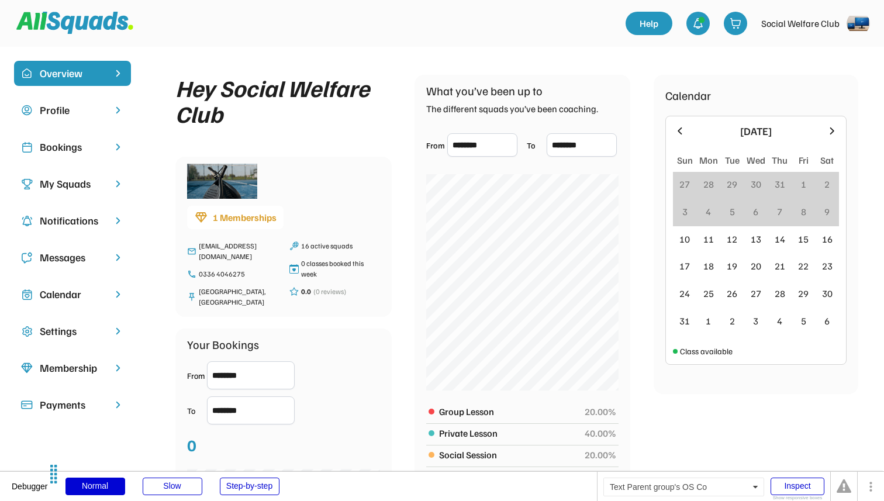
click at [67, 107] on div "Profile" at bounding box center [72, 110] width 65 height 16
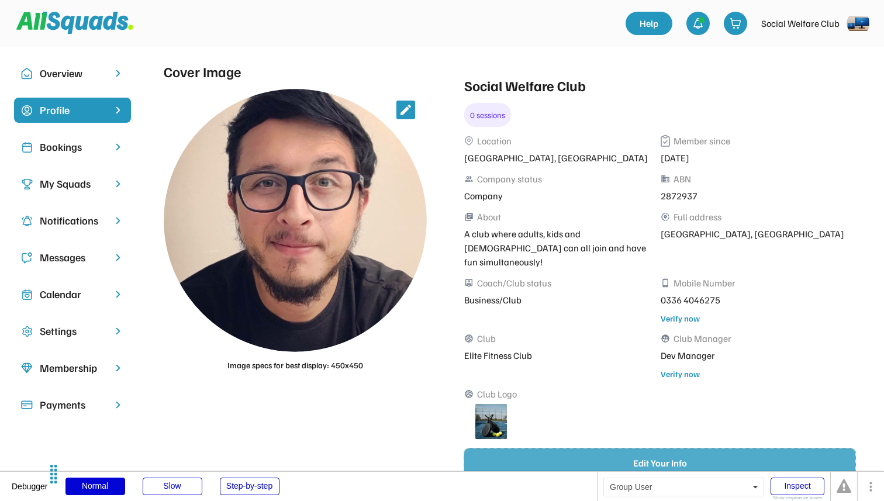
click at [571, 448] on button "Edit Your Info" at bounding box center [659, 462] width 391 height 29
select select "*********"
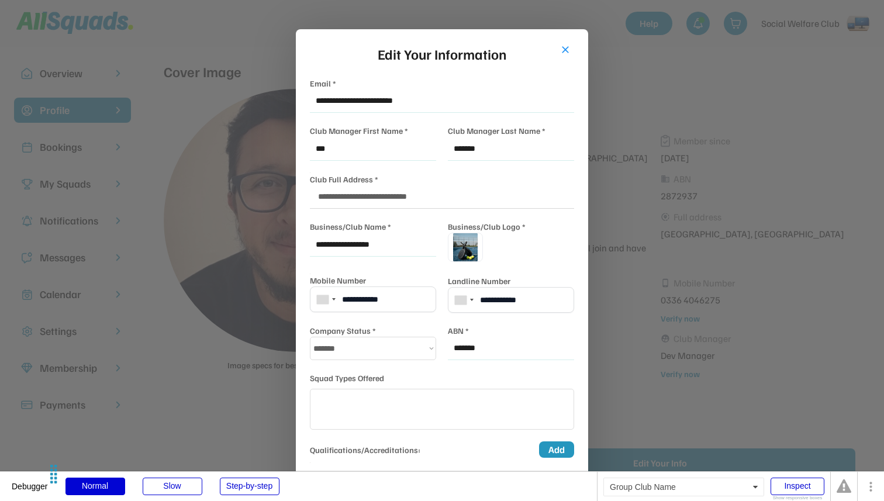
scroll to position [60, 0]
select select "**********"
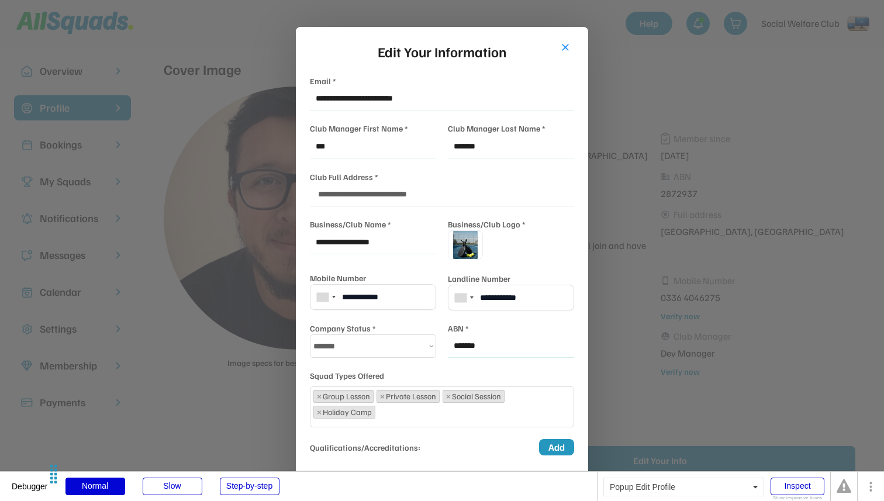
scroll to position [0, 0]
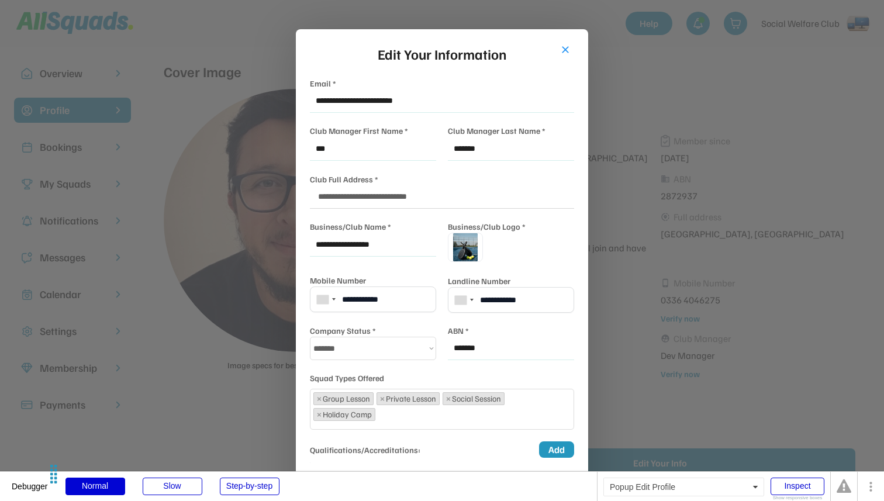
click at [677, 242] on div at bounding box center [442, 250] width 884 height 501
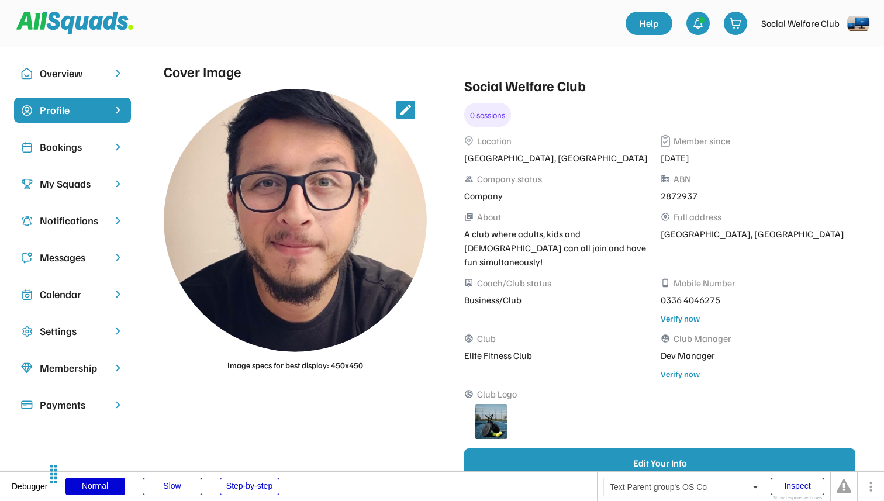
click at [102, 181] on div "My Squads" at bounding box center [72, 184] width 65 height 16
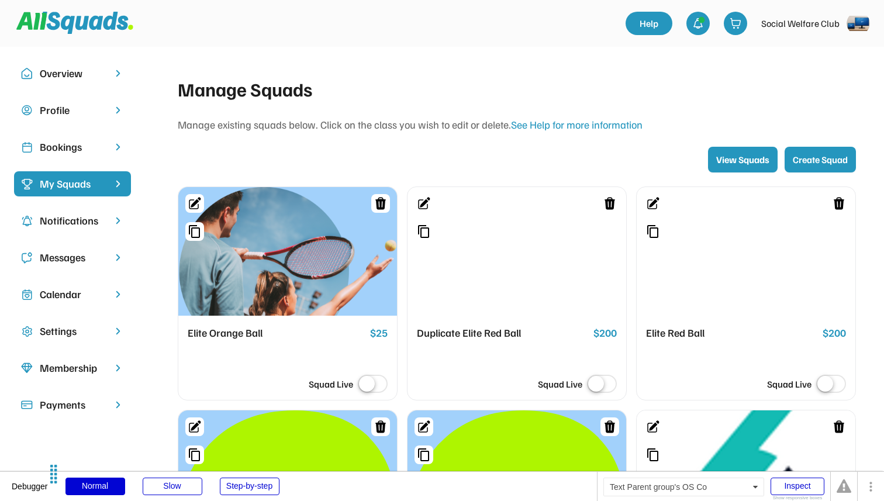
click at [95, 223] on div "Notifications" at bounding box center [72, 221] width 65 height 16
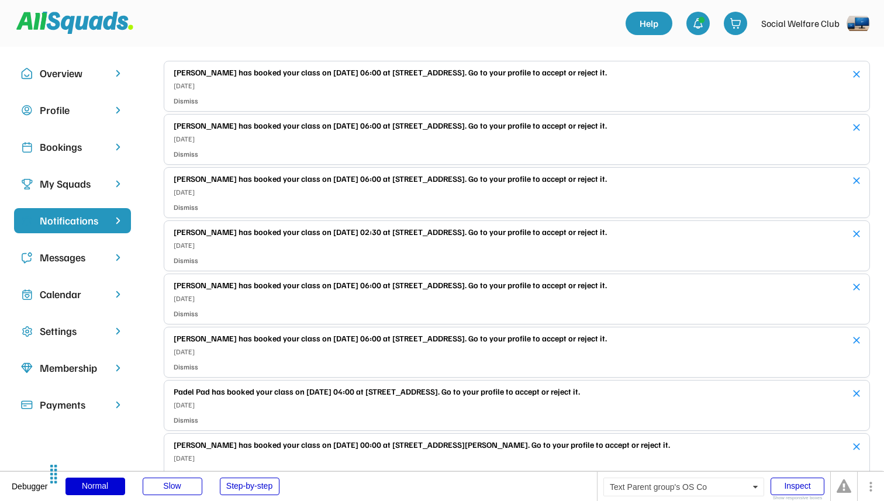
click at [71, 182] on div "My Squads" at bounding box center [72, 184] width 65 height 16
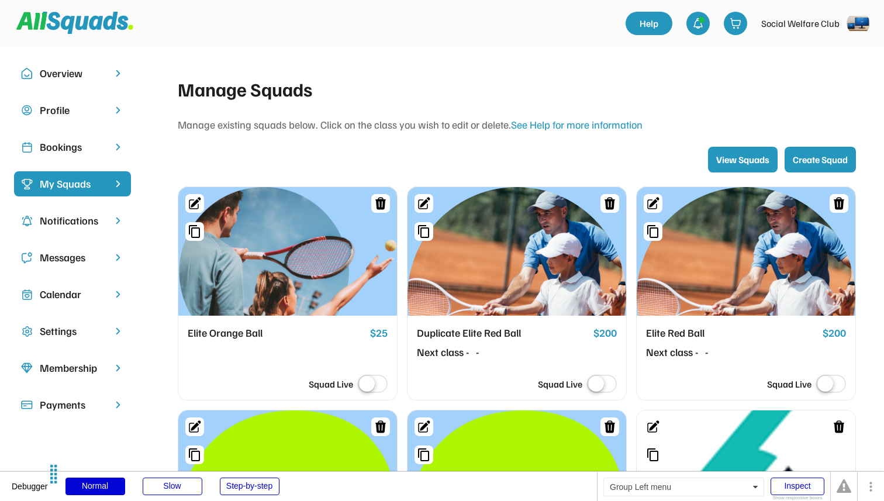
click at [73, 94] on div "Overview" at bounding box center [72, 79] width 117 height 37
click at [59, 81] on div "Overview" at bounding box center [72, 73] width 117 height 25
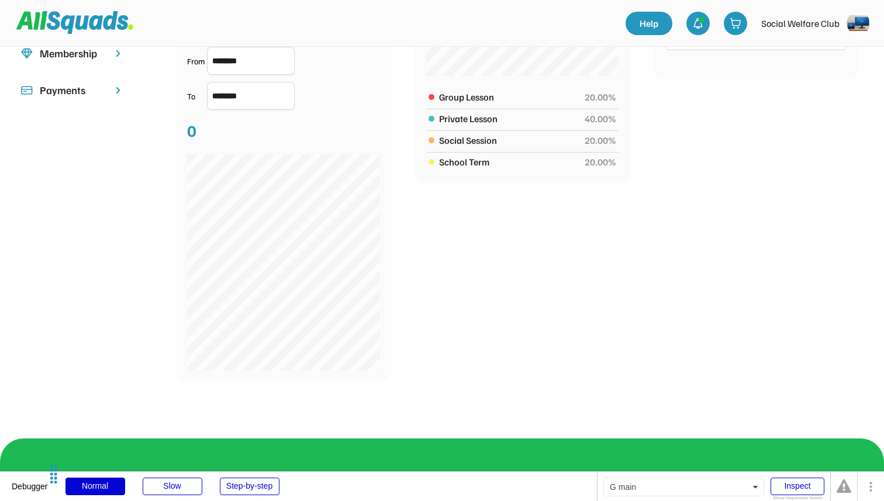
scroll to position [313, 0]
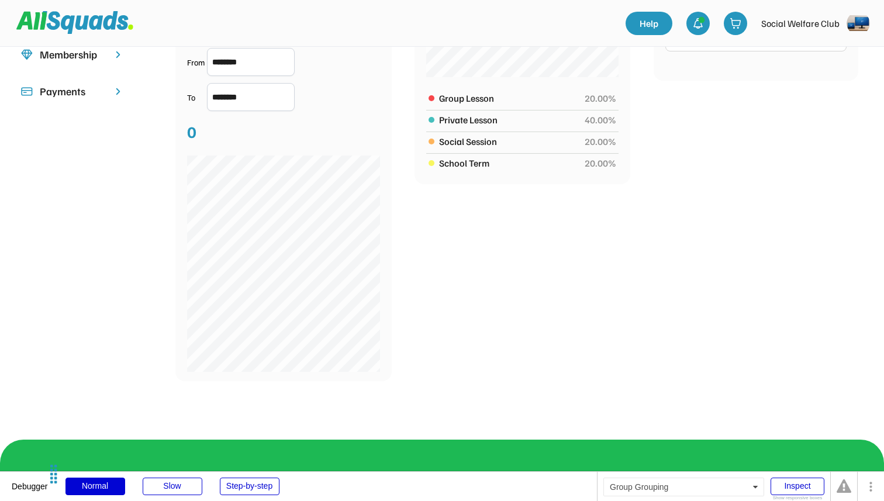
click at [452, 96] on div "Group Lesson" at bounding box center [508, 98] width 139 height 14
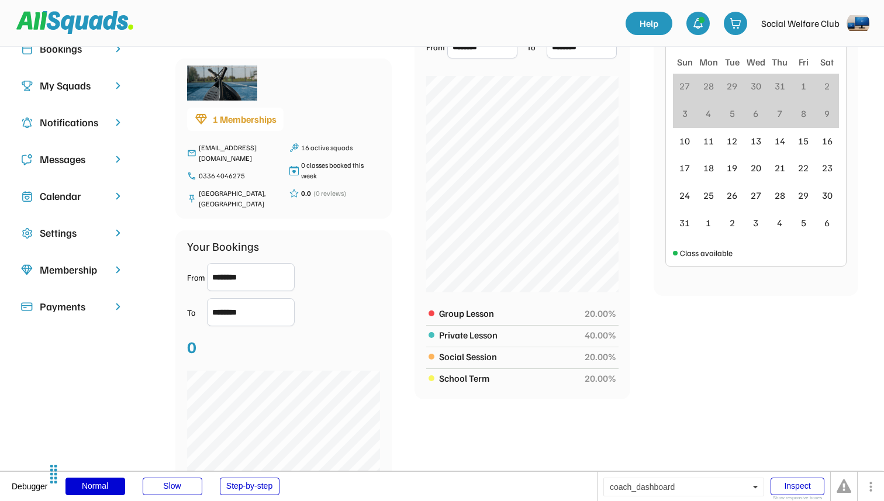
scroll to position [0, 0]
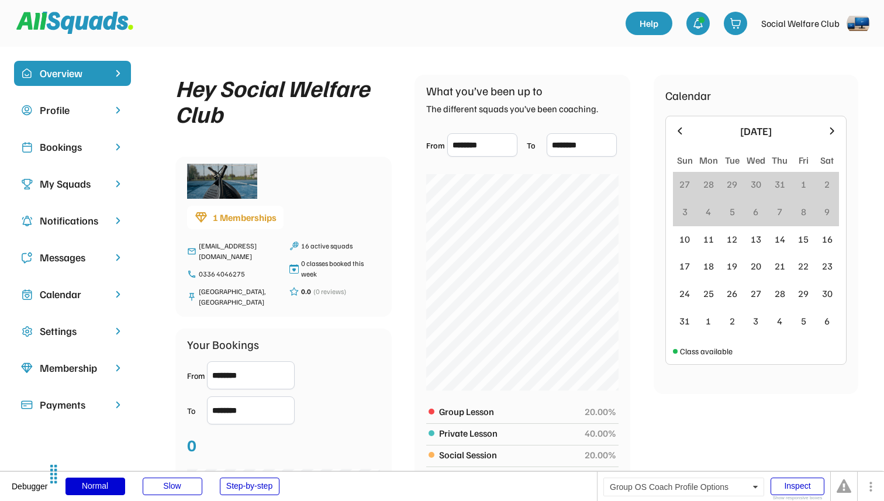
click at [72, 267] on div "Messages" at bounding box center [72, 257] width 117 height 25
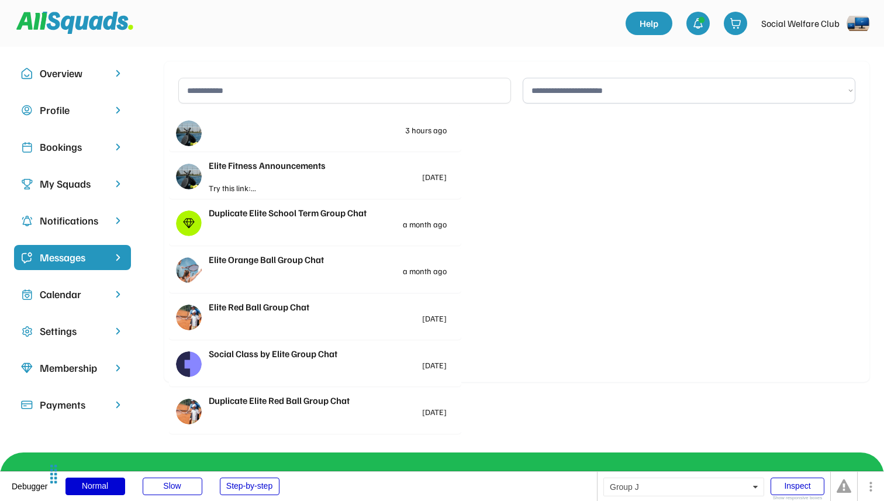
click at [560, 96] on select "**********" at bounding box center [689, 91] width 333 height 26
click at [102, 111] on div "Profile" at bounding box center [72, 110] width 65 height 16
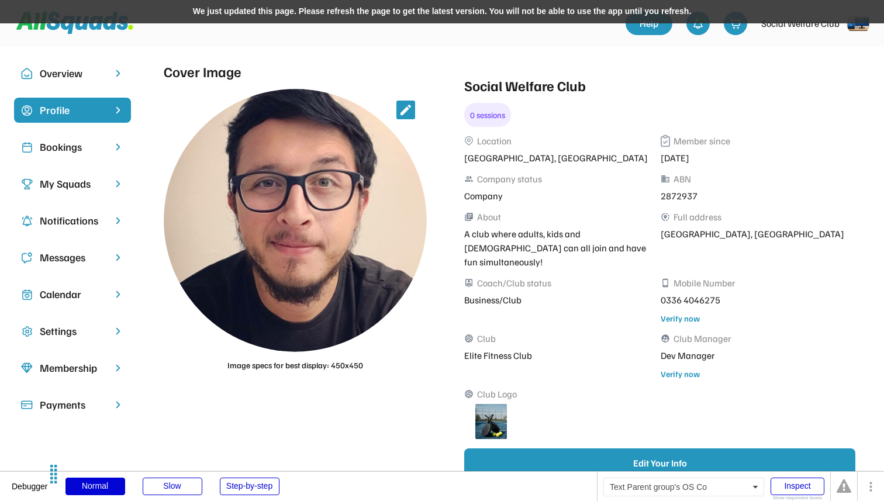
click at [71, 299] on div "Calendar" at bounding box center [72, 294] width 65 height 16
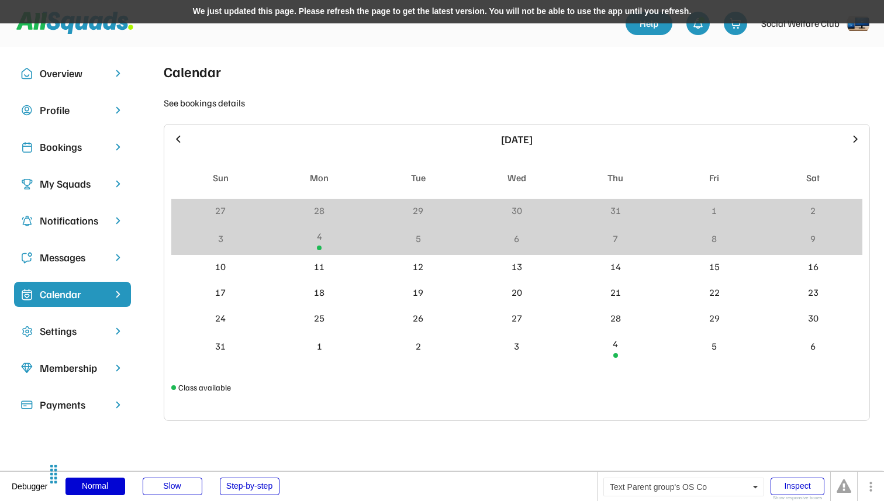
click at [98, 336] on div "Settings" at bounding box center [72, 331] width 65 height 16
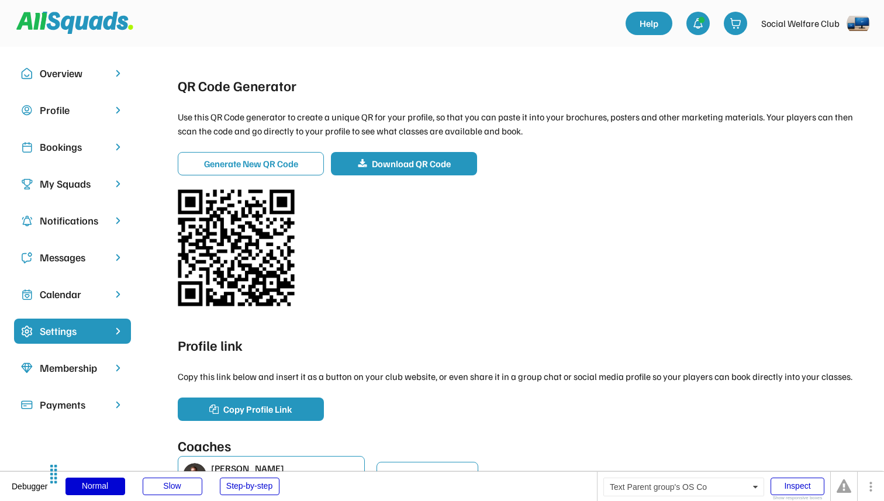
click at [89, 67] on div "Overview" at bounding box center [72, 73] width 65 height 16
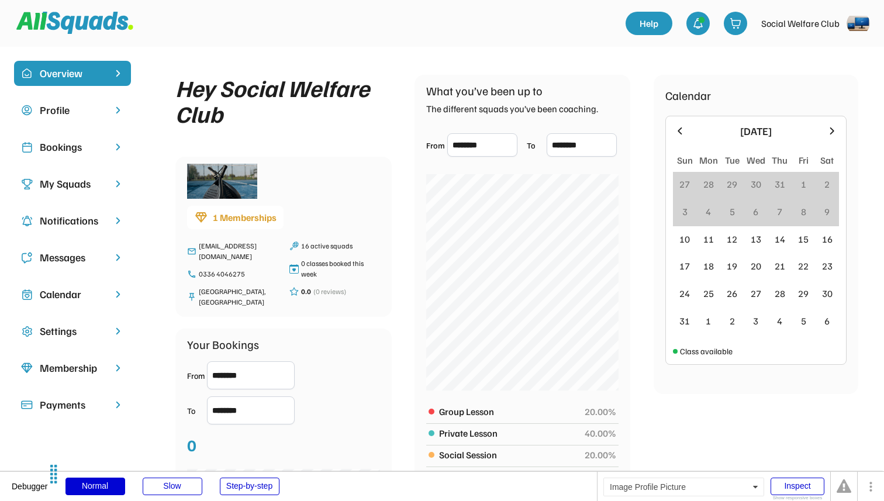
click at [859, 26] on img at bounding box center [857, 23] width 23 height 23
click at [593, 85] on div "What you’ve been up to The different squads you’ve been coaching." at bounding box center [512, 99] width 172 height 34
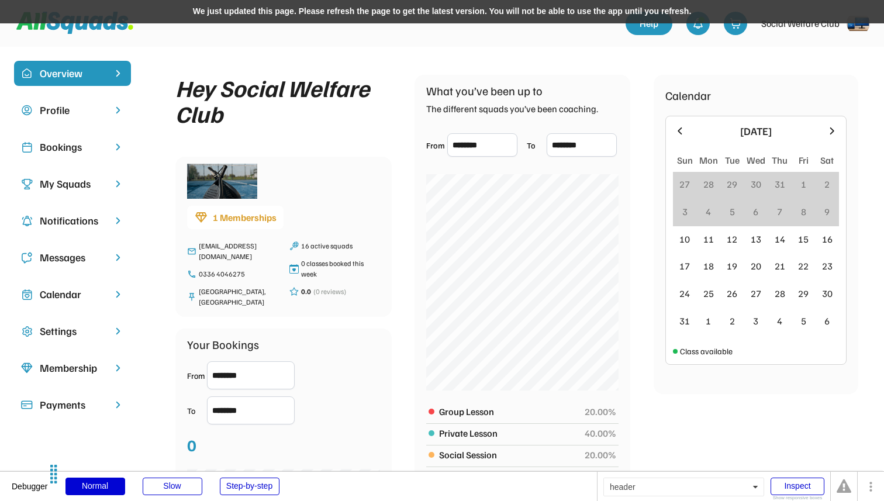
click at [424, 12] on div "We just updated this page. Please refresh the page to get the latest version. Y…" at bounding box center [442, 11] width 884 height 23
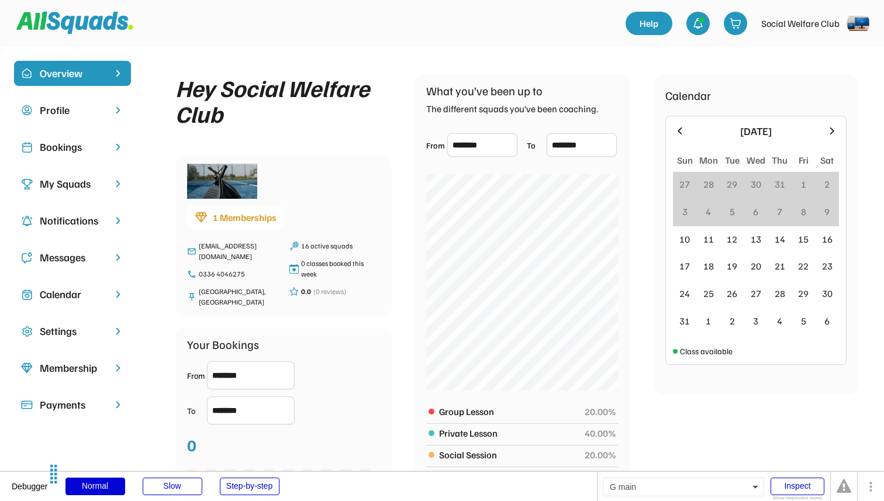
click at [862, 25] on img at bounding box center [857, 23] width 23 height 23
click at [614, 72] on div "Hey Social Welfare Club 1 Memberships [EMAIL_ADDRESS][DOMAIN_NAME] 0336 [GEOGRA…" at bounding box center [517, 389] width 706 height 657
click at [858, 30] on img at bounding box center [857, 23] width 23 height 23
click at [747, 71] on div "Hey Social Welfare Club 1 Memberships devsalman.m+club@gmail.com 0336 4046275 P…" at bounding box center [517, 389] width 706 height 657
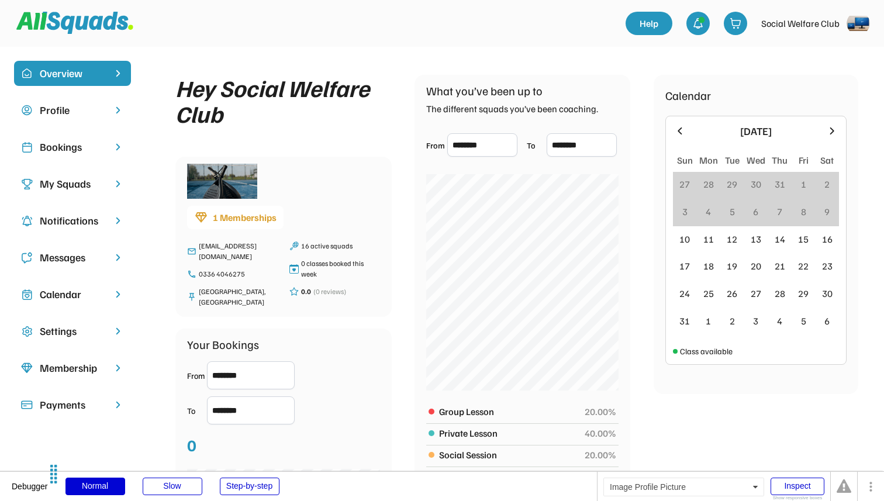
click at [854, 21] on img at bounding box center [857, 23] width 23 height 23
click at [712, 72] on div "Hey Social Welfare Club 1 Memberships devsalman.m+club@gmail.com 0336 4046275 P…" at bounding box center [517, 389] width 706 height 657
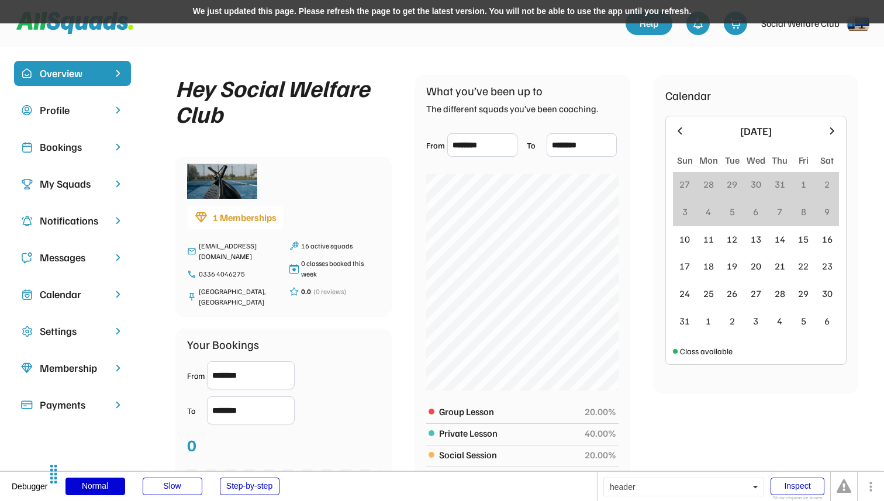
click at [386, 11] on div "We just updated this page. Please refresh the page to get the latest version. Y…" at bounding box center [442, 11] width 884 height 23
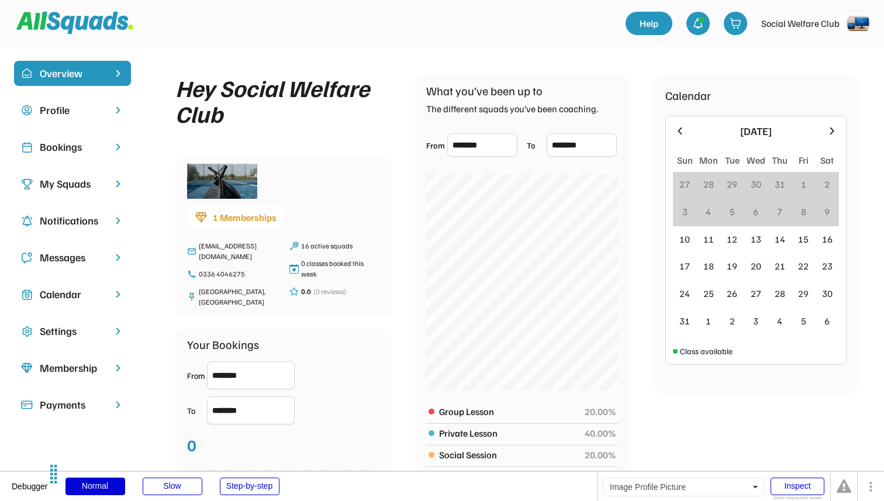
click at [858, 19] on img at bounding box center [857, 23] width 23 height 23
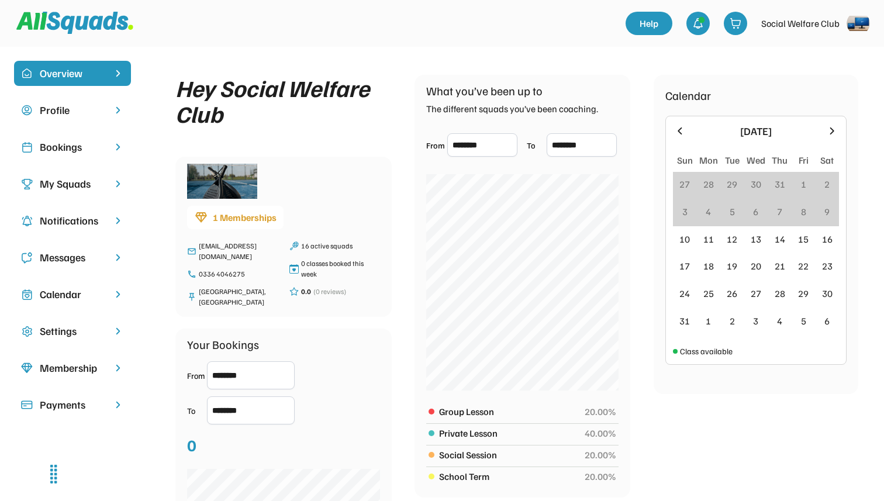
click at [848, 30] on img at bounding box center [857, 23] width 23 height 23
click at [736, 69] on div "Hey Social Welfare Club 1 Memberships [EMAIL_ADDRESS][DOMAIN_NAME] 0336 [GEOGRA…" at bounding box center [517, 389] width 706 height 657
click at [859, 20] on img at bounding box center [857, 23] width 23 height 23
click at [835, 79] on div "Elite Fitness Club" at bounding box center [827, 71] width 87 height 17
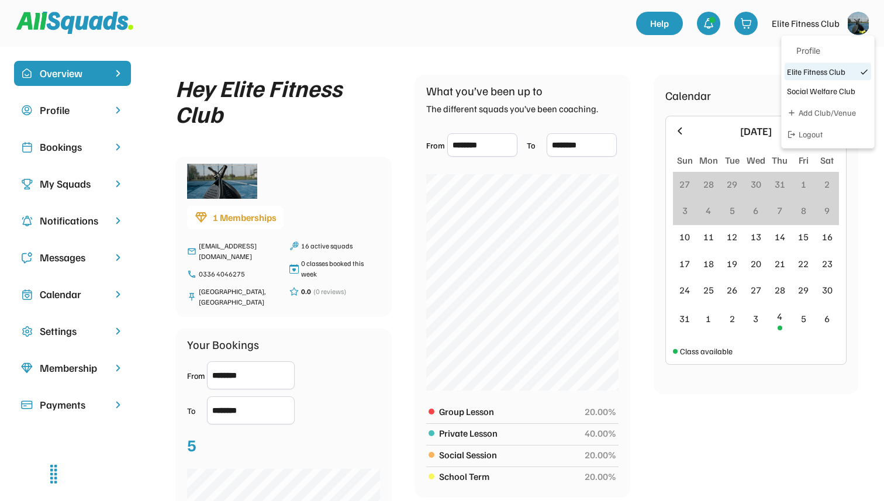
click at [857, 29] on img at bounding box center [857, 23] width 23 height 23
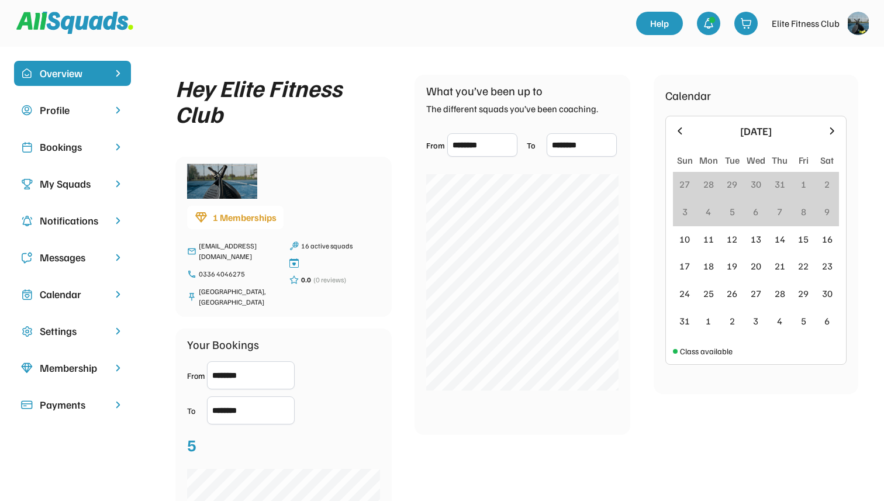
click at [863, 30] on img at bounding box center [857, 23] width 23 height 23
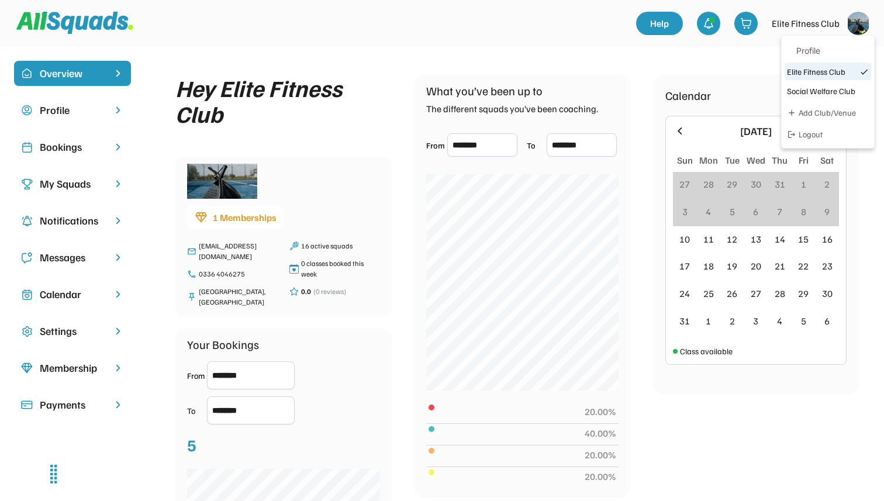
click at [737, 69] on div "Hey Elite Fitness Club 1 Memberships devsalman.m+club@gmail.com 0336 4046275 Pi…" at bounding box center [517, 389] width 706 height 657
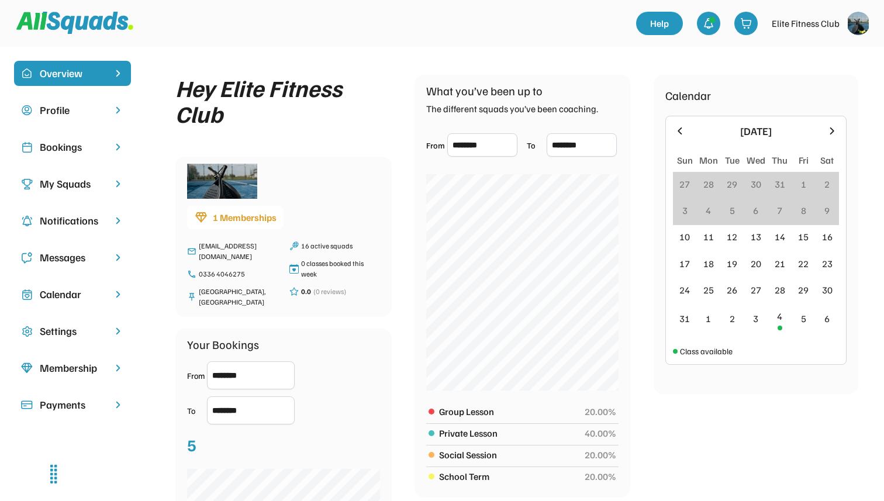
click at [854, 25] on img at bounding box center [857, 23] width 23 height 23
click at [829, 94] on div "Social Welfare Club" at bounding box center [828, 91] width 82 height 12
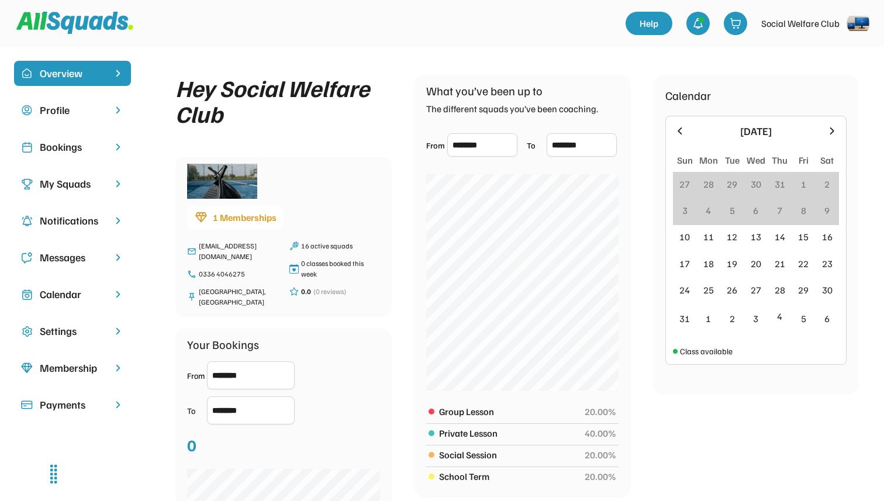
click at [848, 33] on div "Social Welfare Club" at bounding box center [815, 23] width 109 height 23
click at [856, 27] on img at bounding box center [857, 23] width 23 height 23
click at [727, 68] on div "Hey Social Welfare Club 1 Memberships devsalman.m+club@gmail.com 0336 4046275 P…" at bounding box center [517, 389] width 706 height 657
click at [851, 27] on img at bounding box center [857, 23] width 23 height 23
click at [829, 109] on div "Add Club/Venue" at bounding box center [833, 112] width 70 height 12
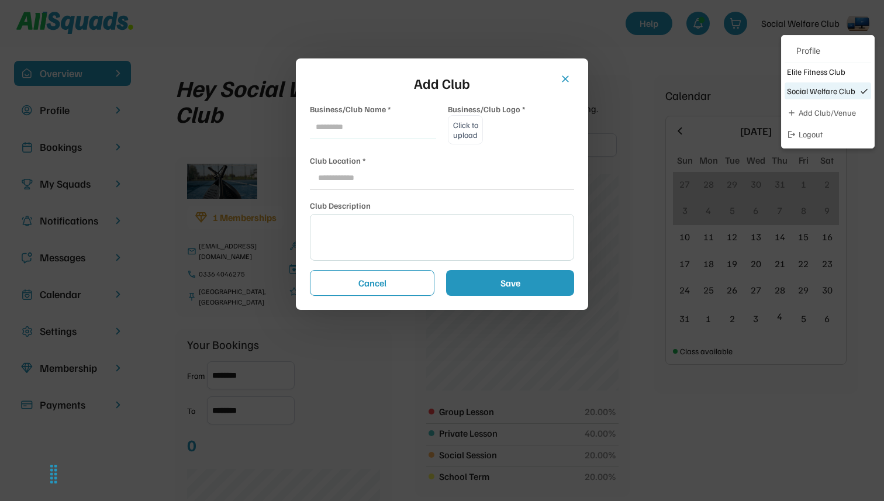
click at [568, 78] on button "close" at bounding box center [565, 79] width 12 height 12
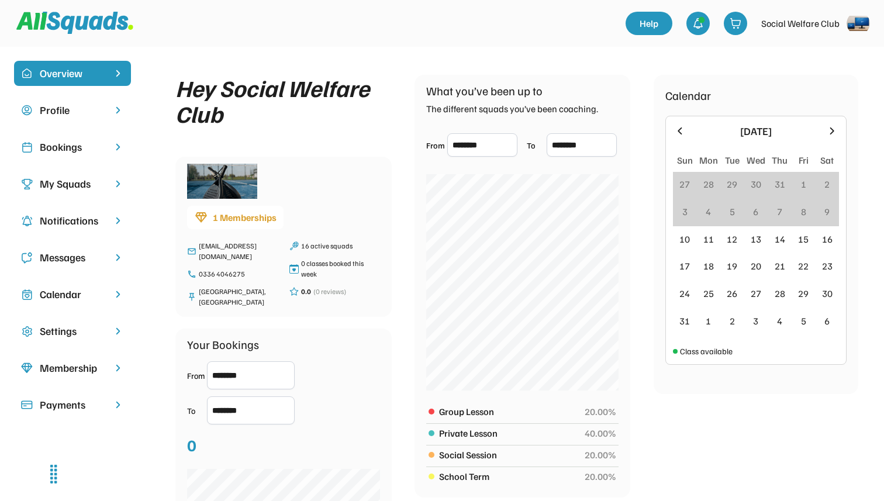
click at [867, 27] on img at bounding box center [857, 23] width 23 height 23
click at [814, 109] on div "Add Club/Venue" at bounding box center [833, 112] width 70 height 12
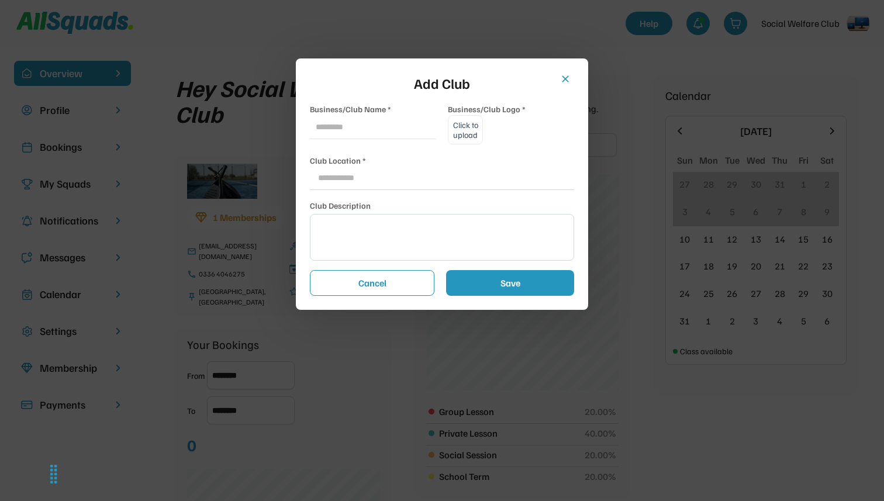
click at [565, 75] on button "close" at bounding box center [565, 79] width 12 height 12
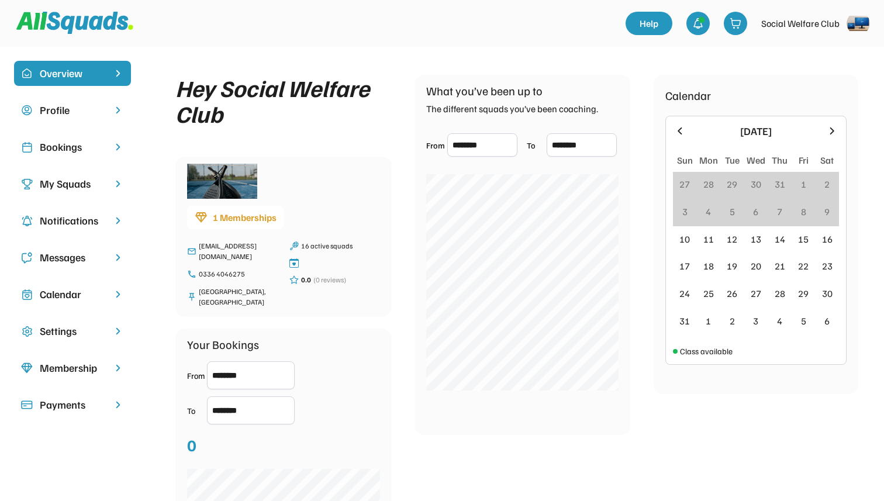
click at [852, 27] on img at bounding box center [857, 23] width 23 height 23
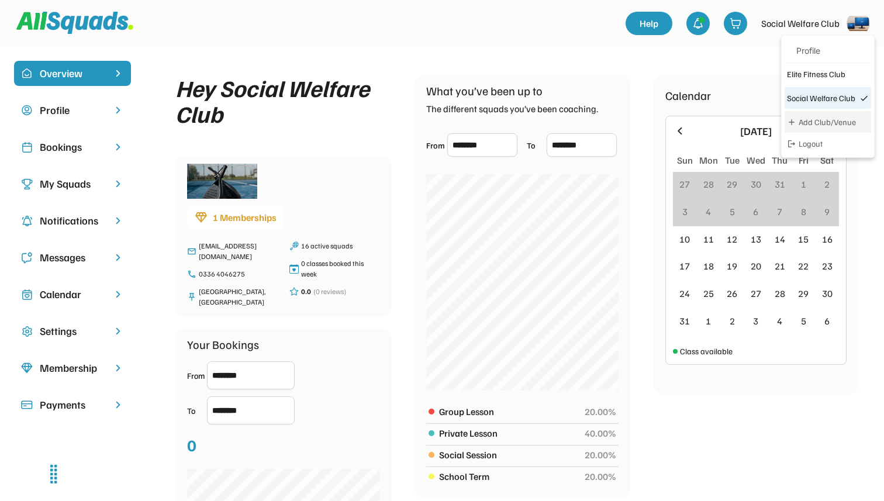
click at [824, 124] on div "Add Club/Venue" at bounding box center [833, 122] width 70 height 12
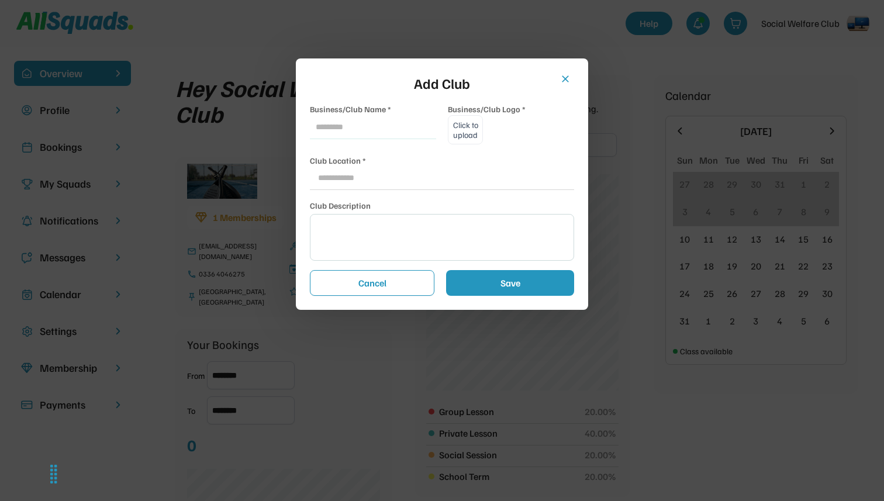
click at [567, 80] on button "close" at bounding box center [565, 79] width 12 height 12
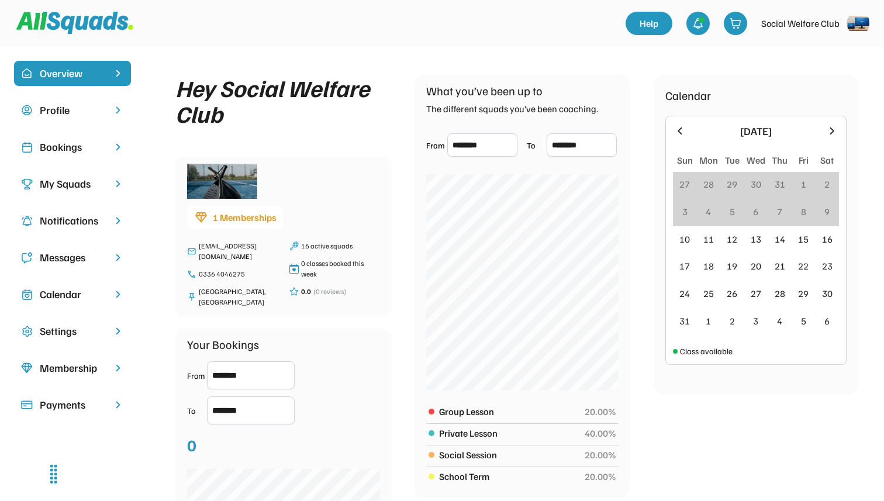
click at [850, 22] on img at bounding box center [857, 23] width 23 height 23
click at [806, 70] on div "Elite Fitness Club" at bounding box center [828, 74] width 82 height 12
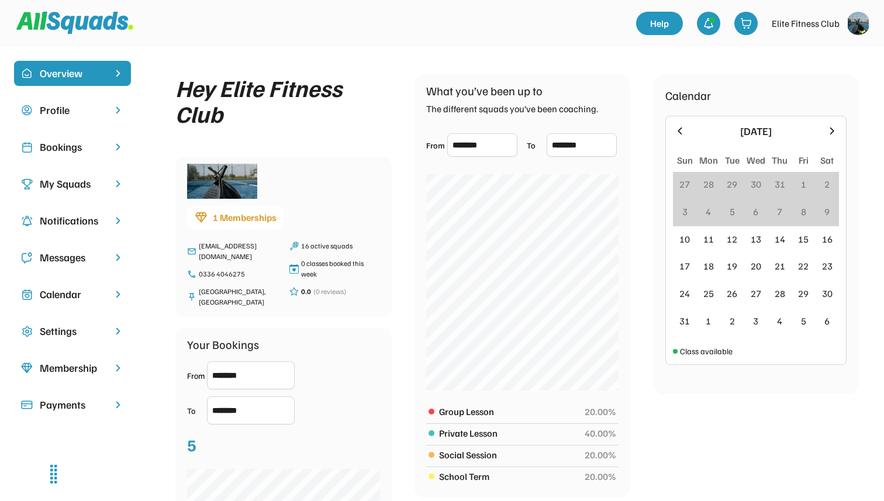
click at [864, 22] on img at bounding box center [857, 23] width 23 height 23
click at [818, 102] on div "Social Welfare Club" at bounding box center [828, 98] width 82 height 12
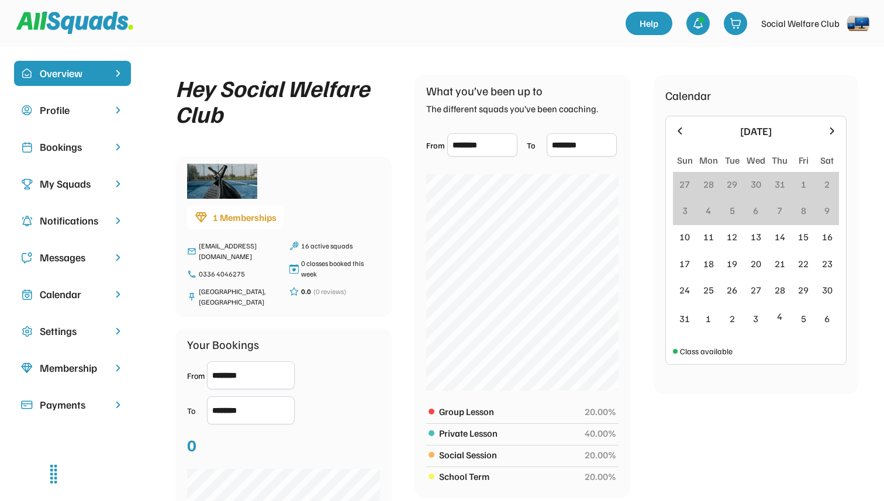
click at [621, 58] on div "Overview Profile Bookings My Squads Notifications Messages Calendar Settings Me…" at bounding box center [442, 400] width 884 height 706
click at [855, 24] on img at bounding box center [857, 23] width 23 height 23
click at [734, 54] on div "Overview Profile Bookings My Squads Notifications Messages Calendar Settings Me…" at bounding box center [442, 400] width 884 height 706
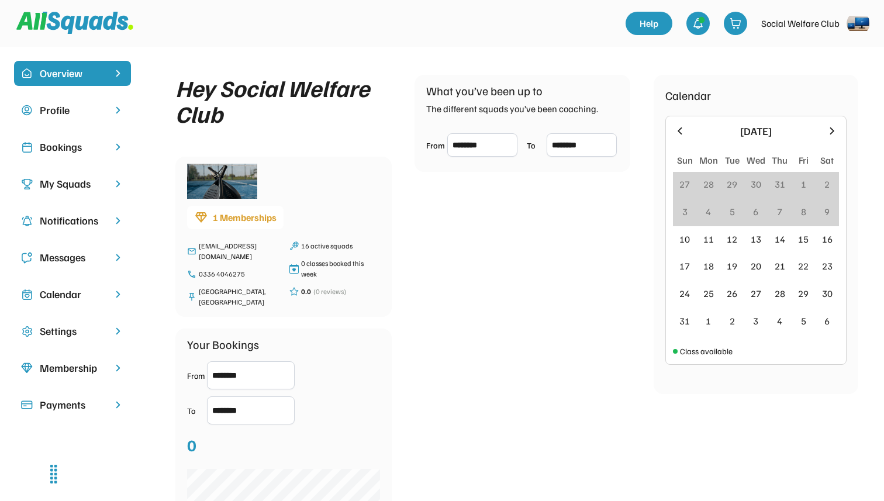
click at [858, 29] on img at bounding box center [857, 23] width 23 height 23
click at [819, 77] on div "Elite Fitness Club" at bounding box center [828, 74] width 82 height 12
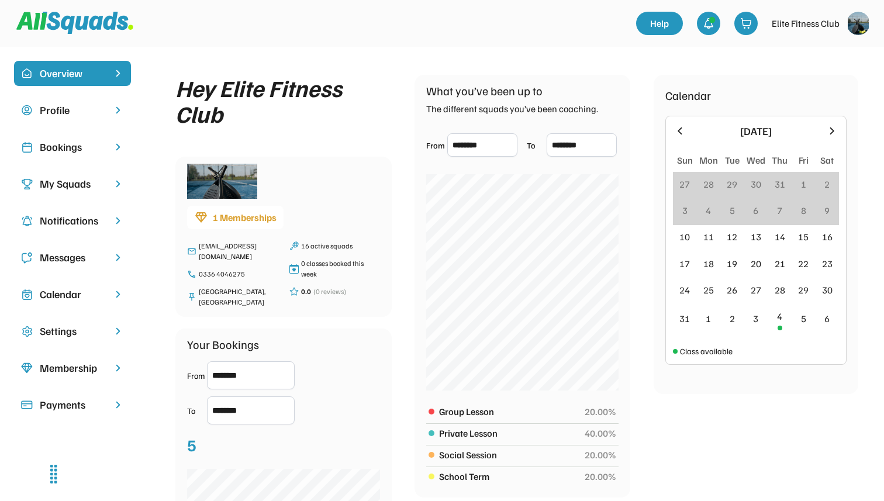
click at [859, 24] on img at bounding box center [857, 23] width 23 height 23
click at [814, 93] on div "Social Welfare Club" at bounding box center [828, 98] width 82 height 12
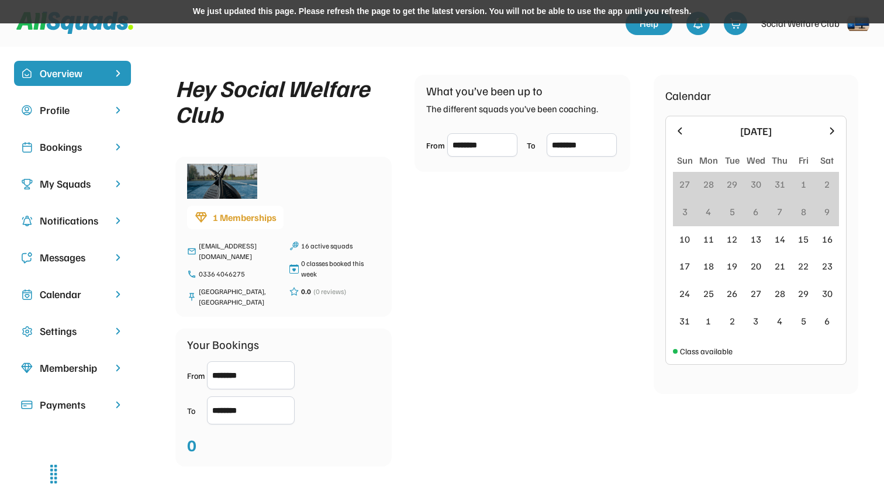
click at [425, 10] on div "We just updated this page. Please refresh the page to get the latest version. Y…" at bounding box center [442, 11] width 884 height 23
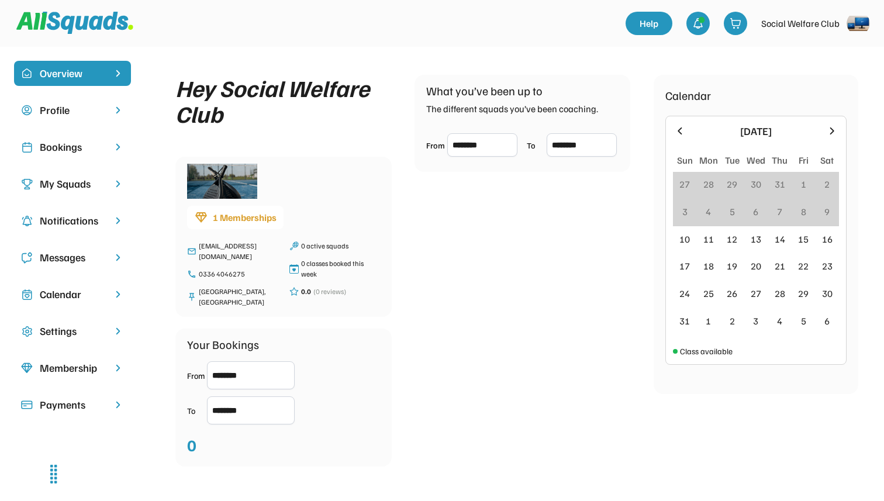
click at [54, 105] on div "Profile" at bounding box center [72, 110] width 65 height 16
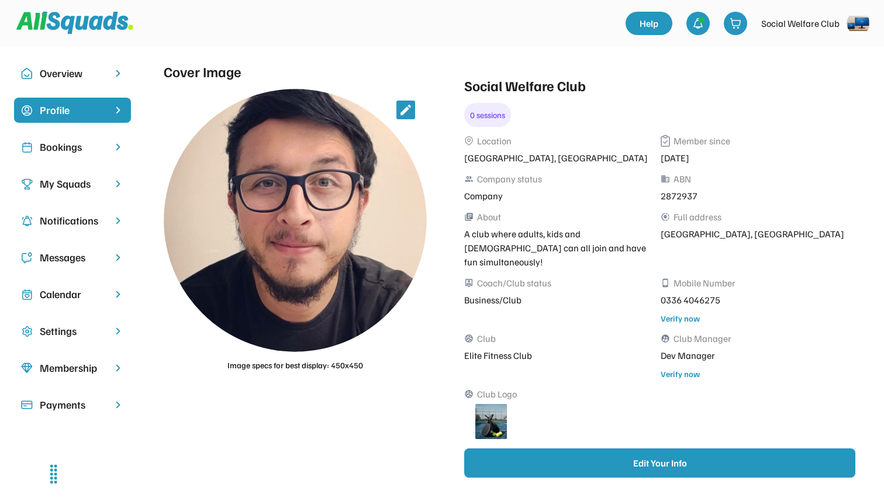
click at [98, 147] on div "Bookings" at bounding box center [72, 147] width 65 height 16
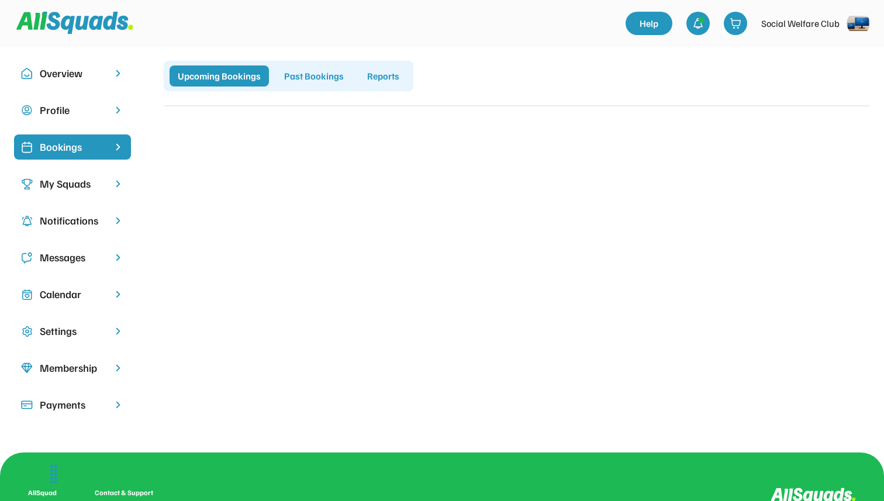
click at [105, 73] on div "Overview" at bounding box center [72, 73] width 117 height 25
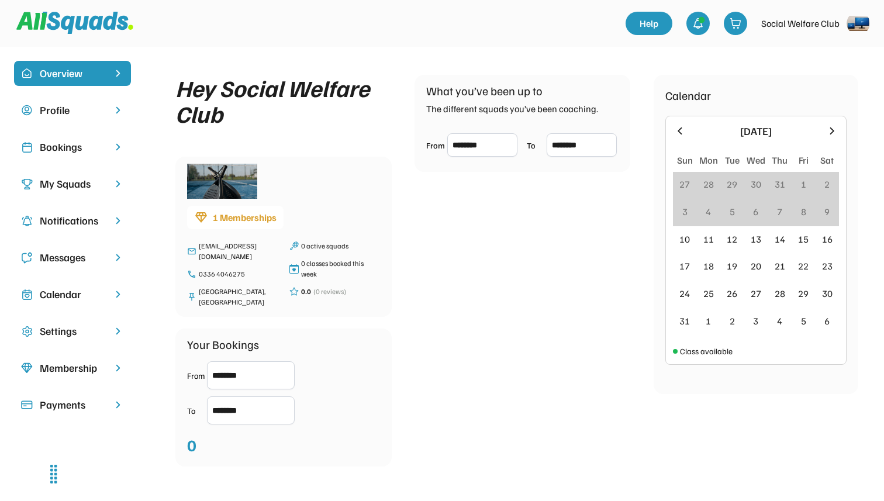
click at [859, 30] on img at bounding box center [857, 23] width 23 height 23
click at [829, 70] on div "Elite Fitness Club" at bounding box center [828, 74] width 82 height 12
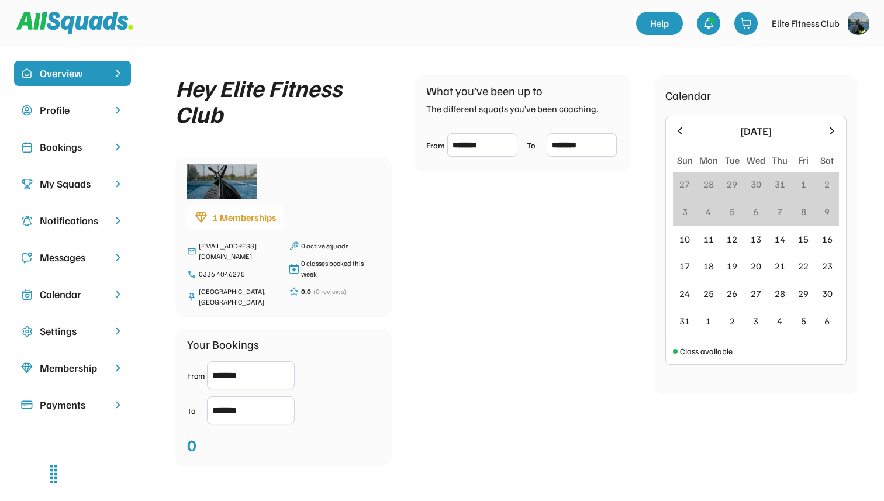
click at [89, 98] on div "Profile" at bounding box center [72, 110] width 117 height 25
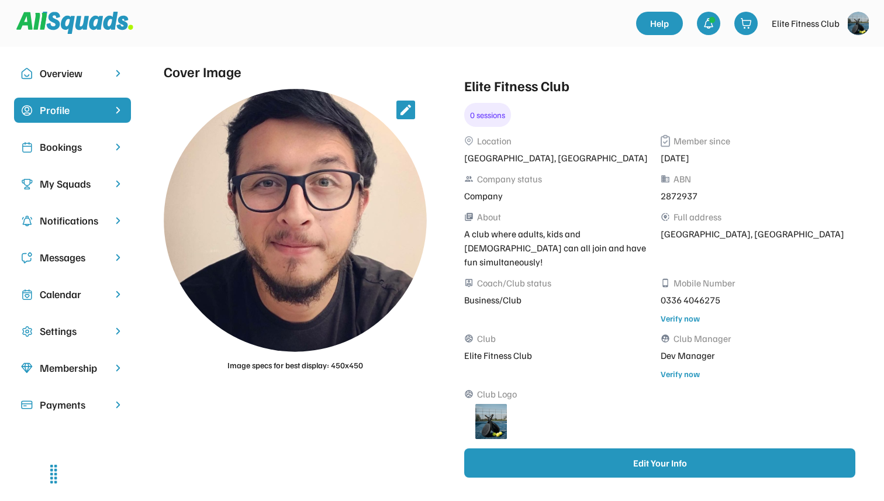
click at [81, 151] on div "Bookings" at bounding box center [72, 147] width 65 height 16
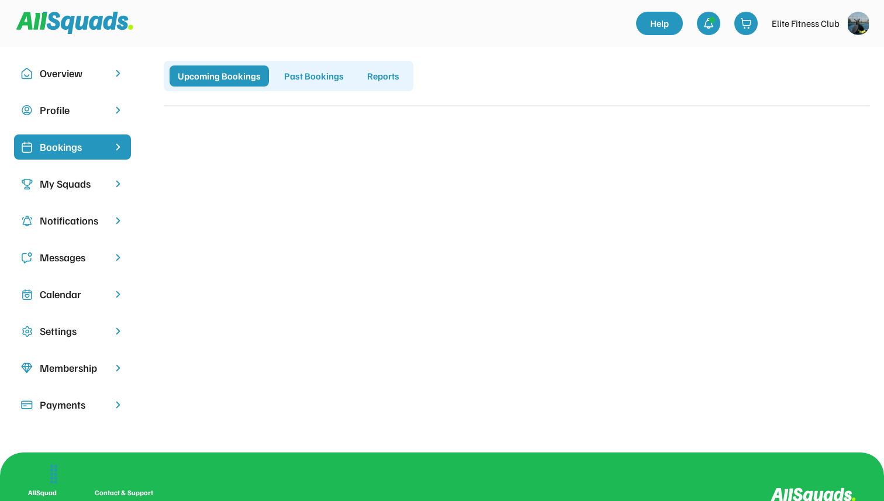
click at [96, 120] on div "Profile" at bounding box center [72, 110] width 117 height 25
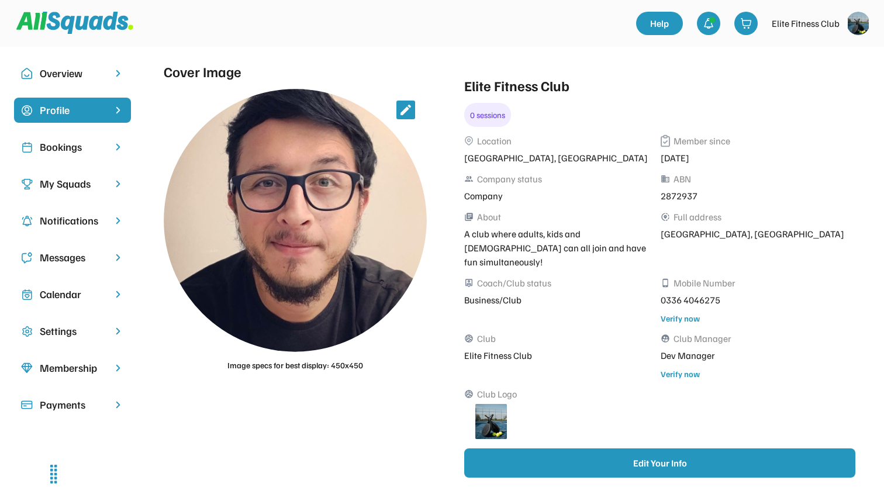
click at [102, 78] on div "Overview" at bounding box center [72, 73] width 65 height 16
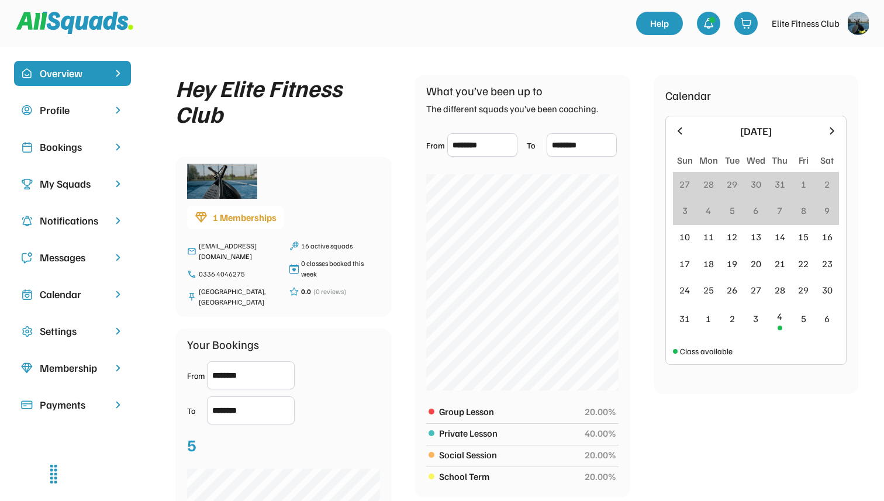
click at [85, 188] on div "My Squads" at bounding box center [72, 184] width 65 height 16
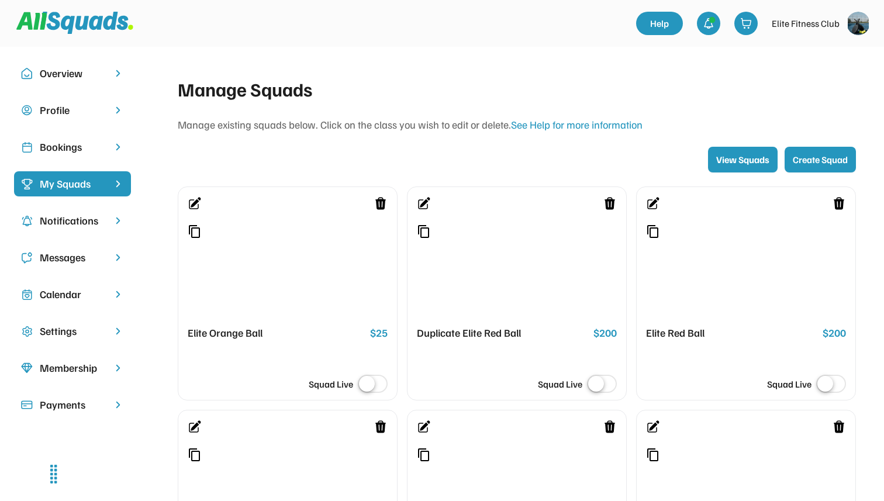
click at [859, 29] on img at bounding box center [857, 23] width 23 height 23
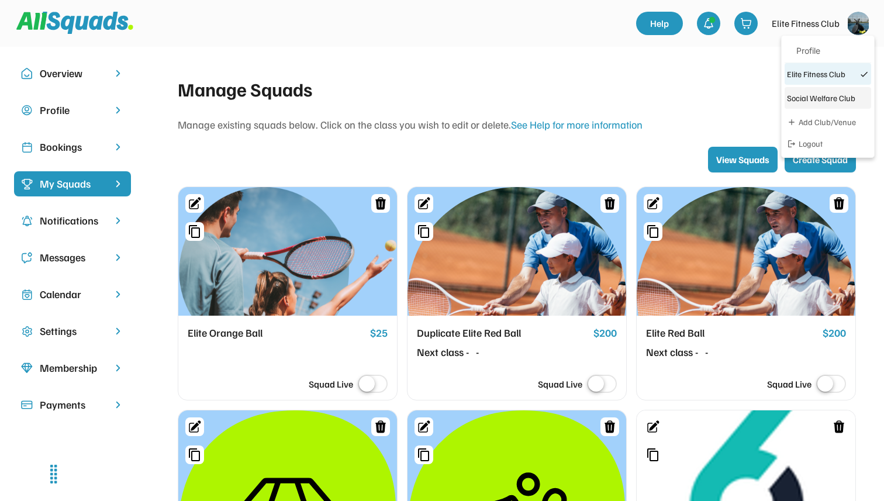
click at [824, 95] on div "Social Welfare Club" at bounding box center [828, 98] width 82 height 12
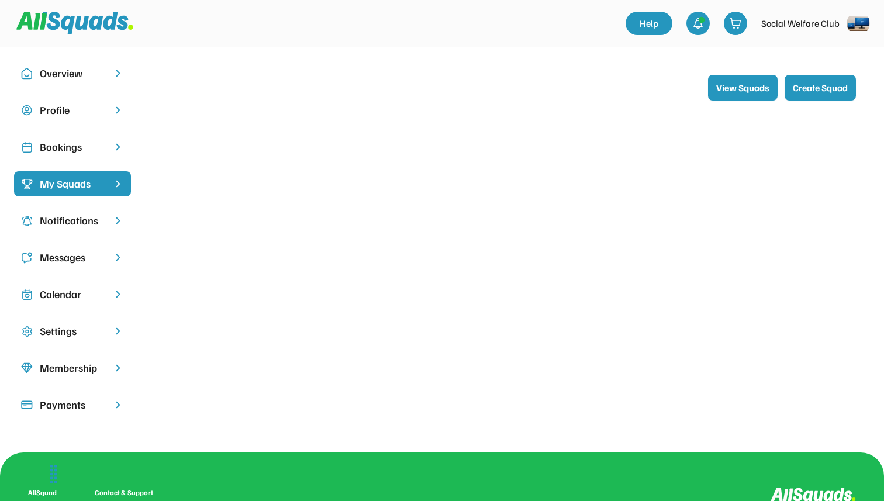
click at [862, 26] on img at bounding box center [857, 23] width 23 height 23
click at [821, 79] on div "Elite Fitness Club" at bounding box center [828, 74] width 82 height 12
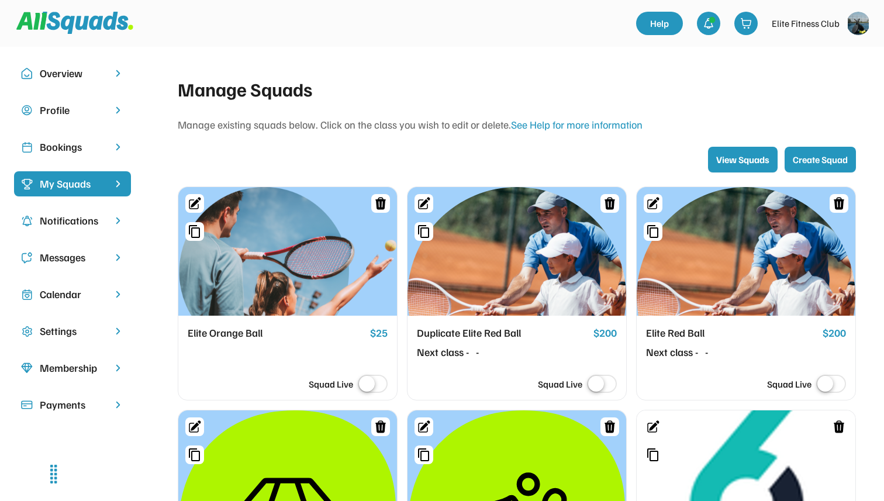
click at [96, 113] on div "Profile" at bounding box center [72, 110] width 65 height 16
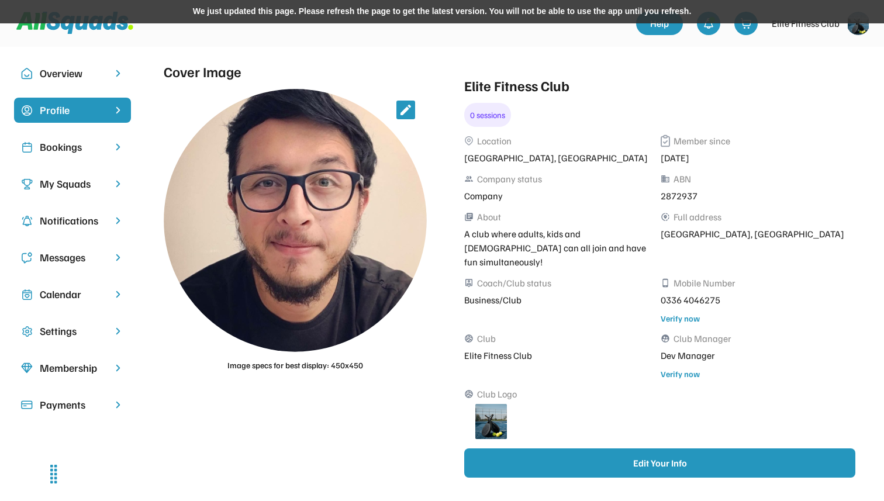
click at [407, 14] on div "We just updated this page. Please refresh the page to get the latest version. Y…" at bounding box center [442, 11] width 884 height 23
click at [382, 15] on div "We just updated this page. Please refresh the page to get the latest version. Y…" at bounding box center [442, 11] width 884 height 23
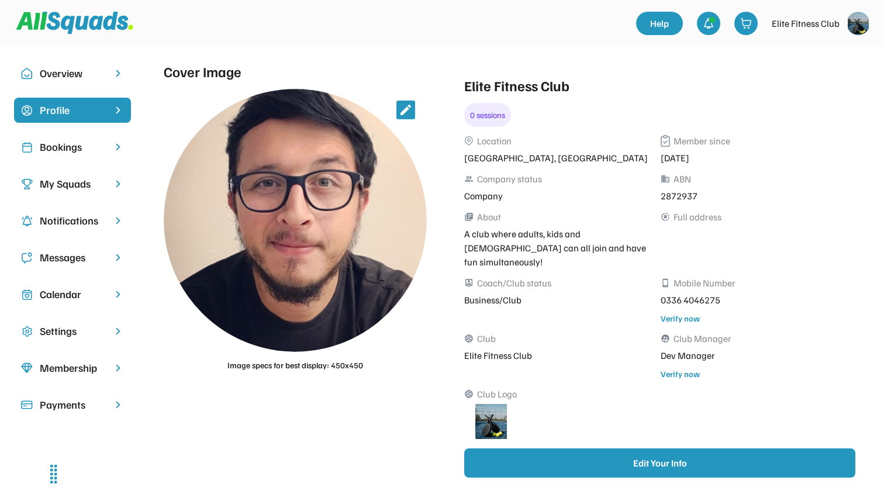
click at [857, 23] on img at bounding box center [857, 23] width 23 height 23
click at [837, 94] on div "Social Welfare Club" at bounding box center [828, 98] width 82 height 12
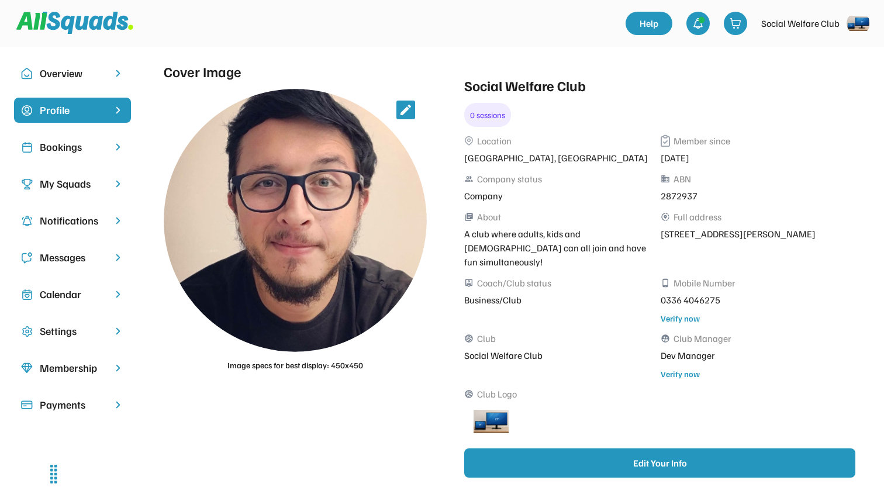
click at [853, 25] on img at bounding box center [857, 23] width 23 height 23
click at [817, 70] on div "Elite Fitness Club" at bounding box center [828, 74] width 82 height 12
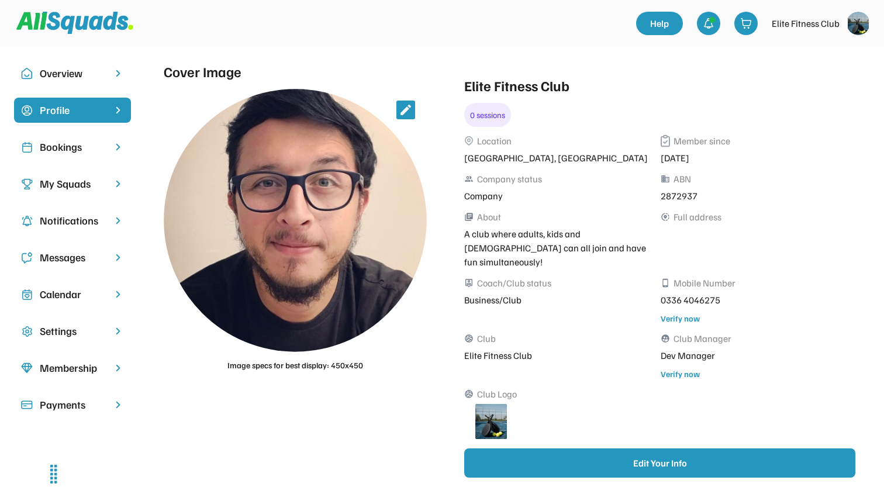
click at [862, 22] on img at bounding box center [857, 23] width 23 height 23
click at [818, 98] on div "Social Welfare Club" at bounding box center [828, 98] width 82 height 12
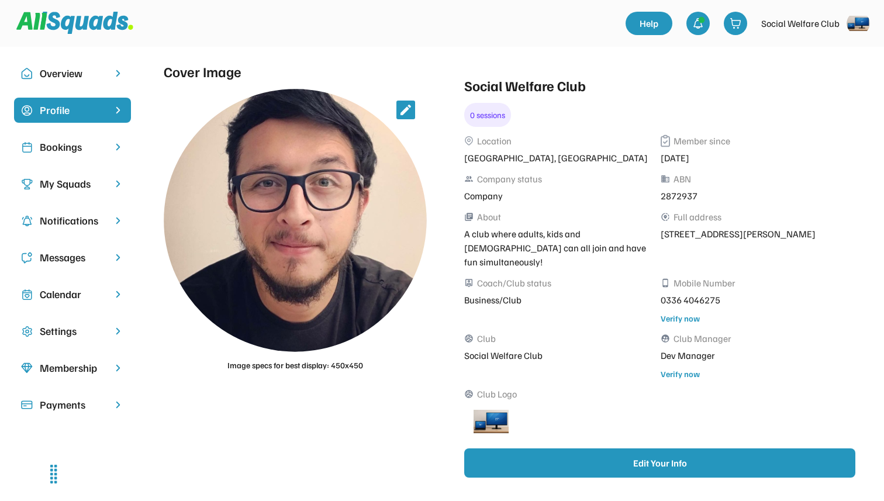
click at [862, 28] on img at bounding box center [857, 23] width 23 height 23
click at [808, 83] on div "Elite Fitness Club" at bounding box center [827, 74] width 87 height 22
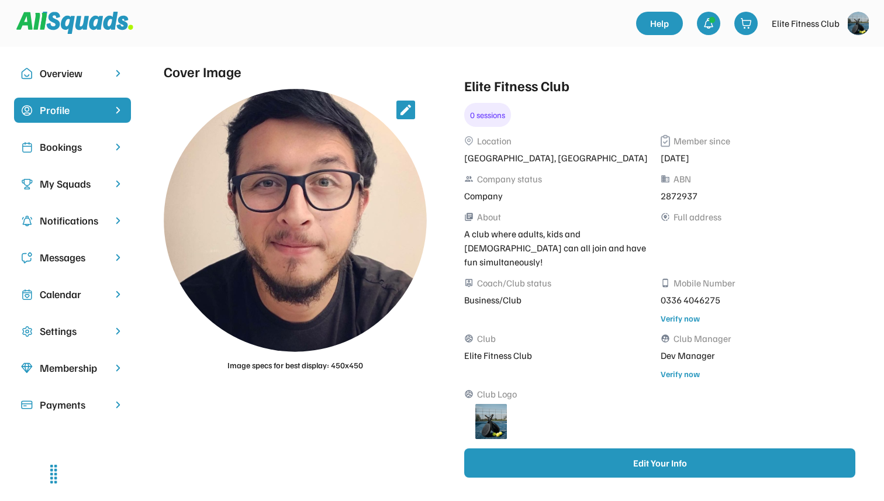
click at [89, 146] on div "Bookings" at bounding box center [72, 147] width 65 height 16
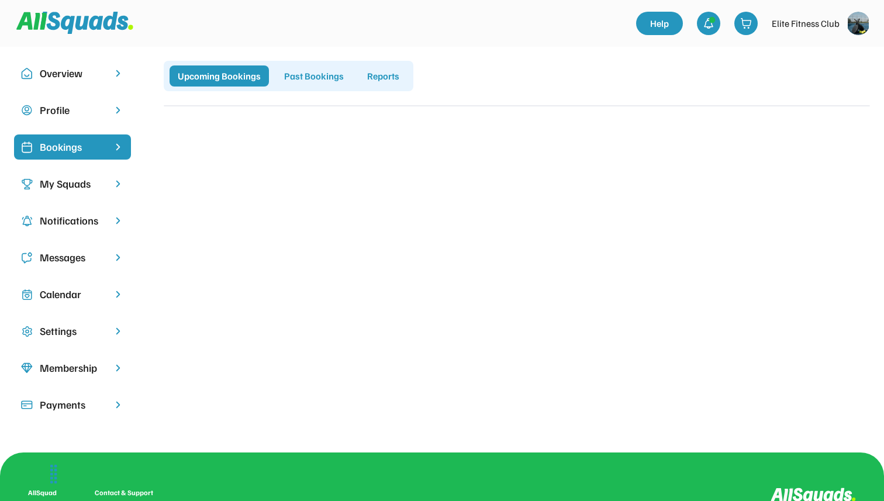
click at [320, 84] on div "Past Bookings" at bounding box center [314, 75] width 76 height 21
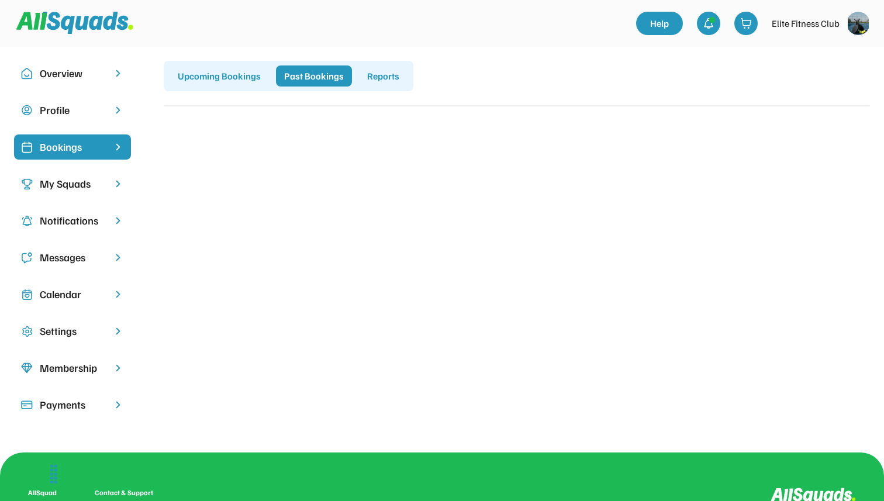
click at [400, 74] on div "Reports" at bounding box center [383, 75] width 49 height 21
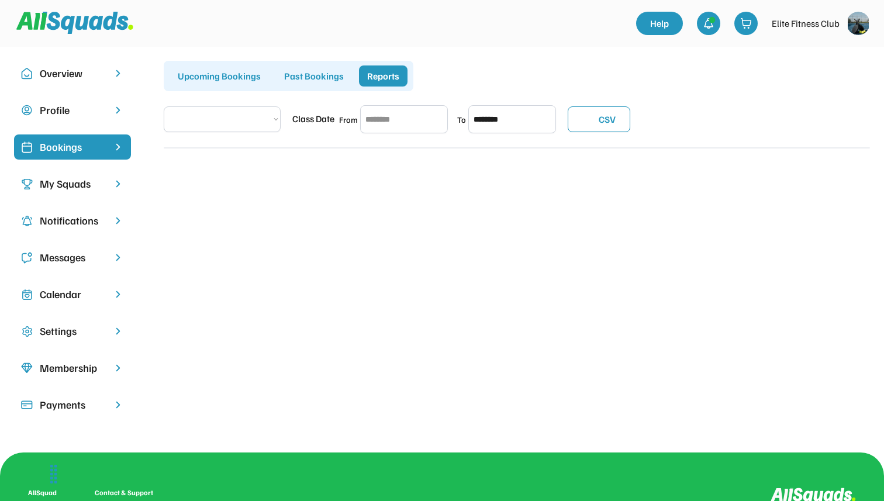
select select "**********"
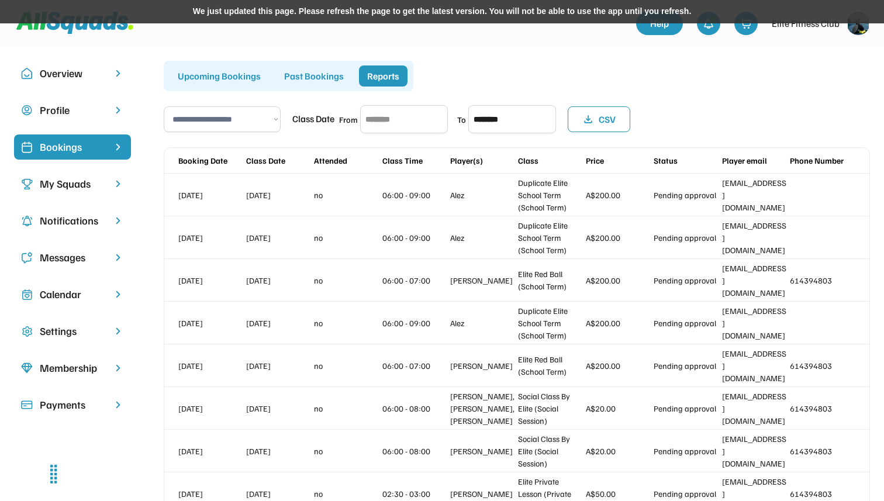
click at [368, 11] on div "We just updated this page. Please refresh the page to get the latest version. Y…" at bounding box center [442, 11] width 884 height 23
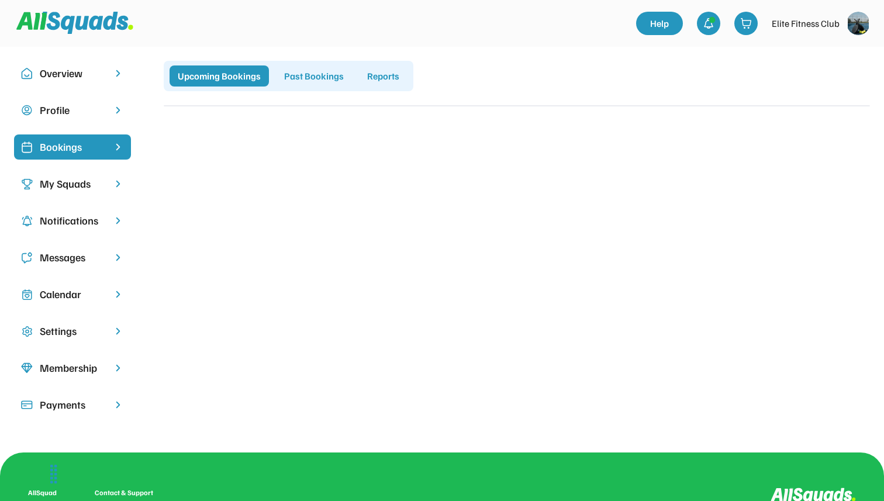
click at [317, 69] on div "Past Bookings" at bounding box center [314, 75] width 76 height 21
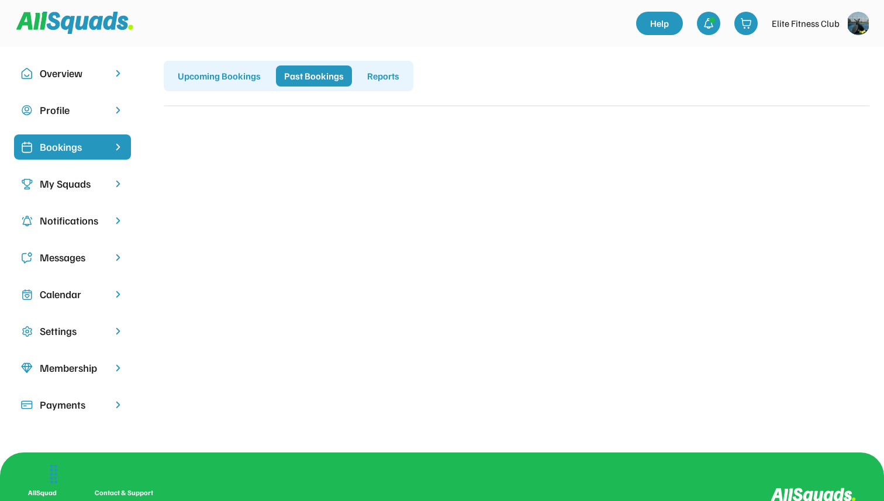
click at [381, 77] on div "Reports" at bounding box center [383, 75] width 49 height 21
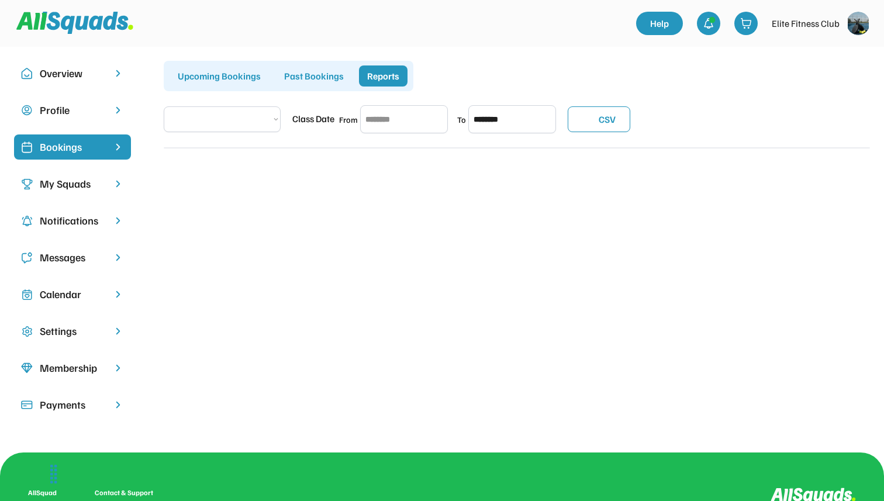
select select "**********"
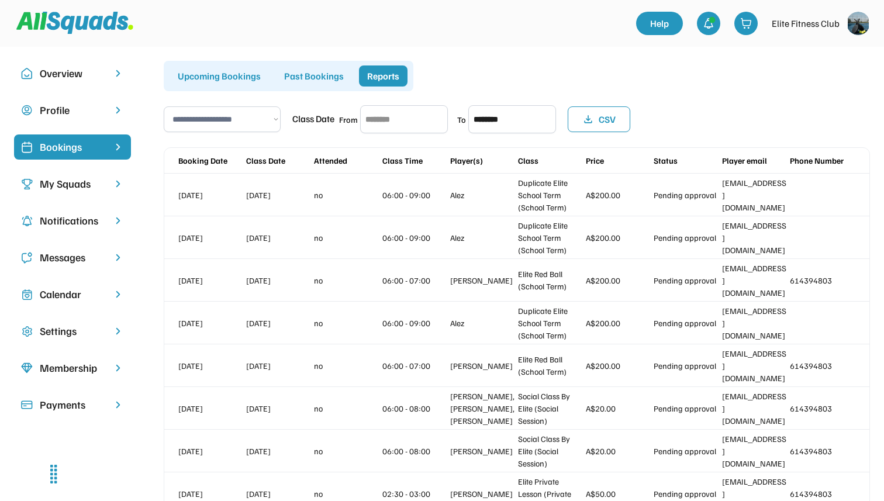
click at [854, 27] on img at bounding box center [857, 23] width 23 height 23
click at [822, 95] on div "Social Welfare Club" at bounding box center [828, 98] width 82 height 12
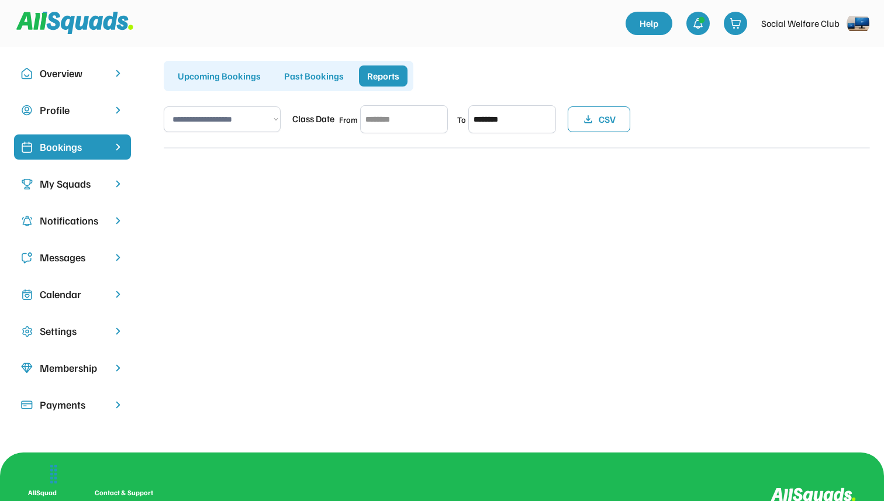
click at [85, 112] on div "Profile" at bounding box center [72, 110] width 65 height 16
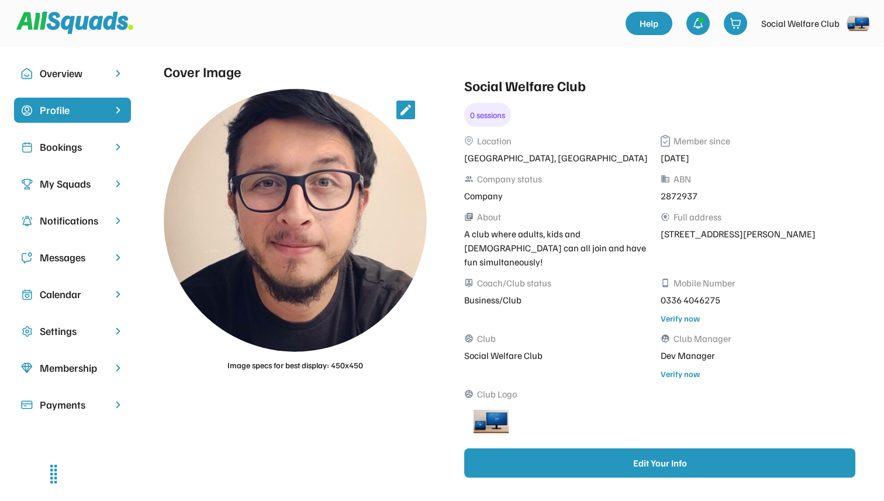
click at [85, 74] on div "Overview" at bounding box center [72, 73] width 65 height 16
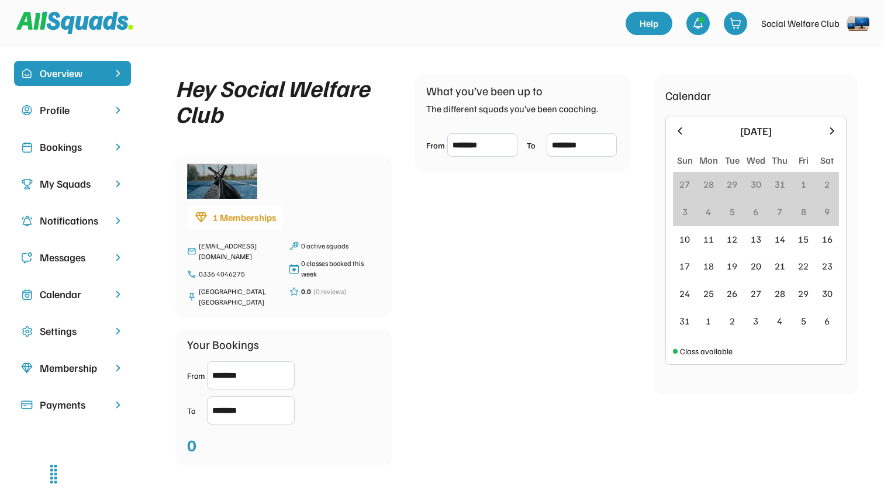
click at [92, 398] on div "Payments" at bounding box center [72, 405] width 65 height 16
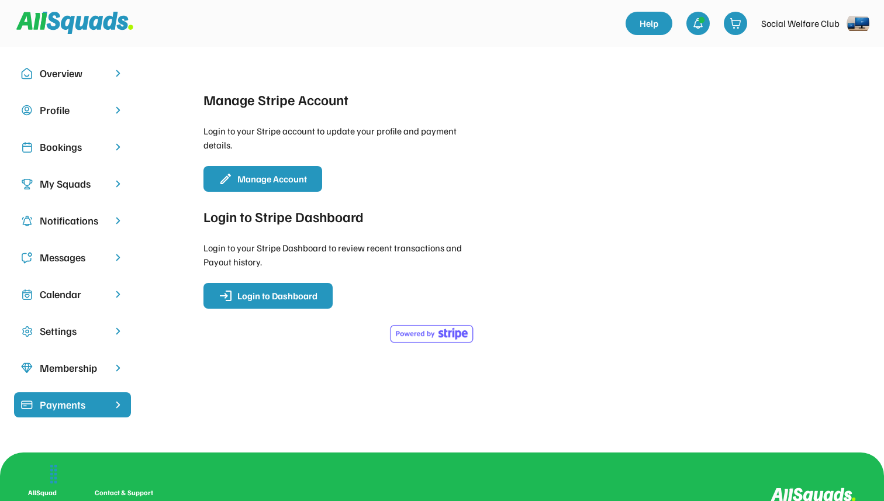
click at [96, 371] on div "Membership" at bounding box center [72, 368] width 65 height 16
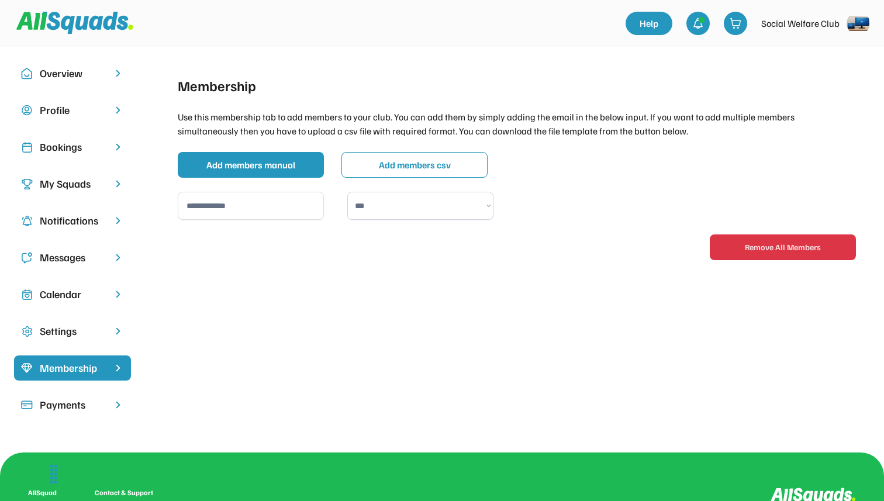
click at [88, 334] on div "Settings" at bounding box center [72, 331] width 65 height 16
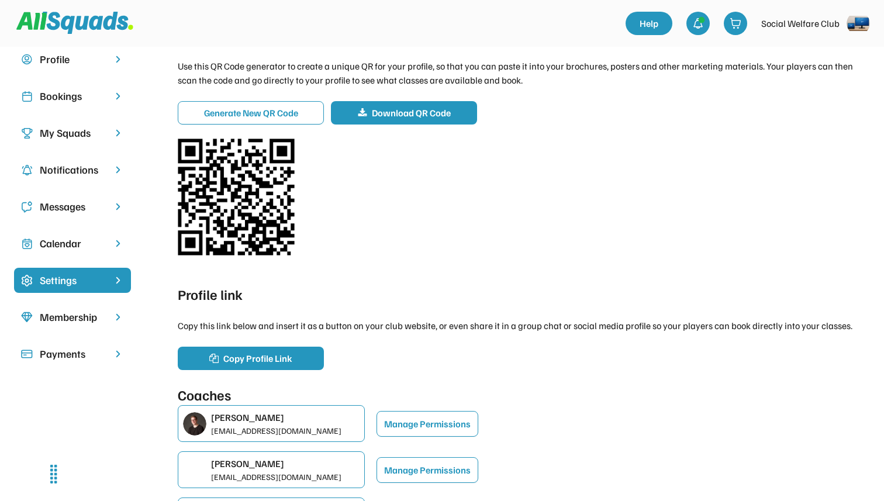
scroll to position [51, 0]
click at [99, 248] on div "Calendar" at bounding box center [72, 243] width 65 height 16
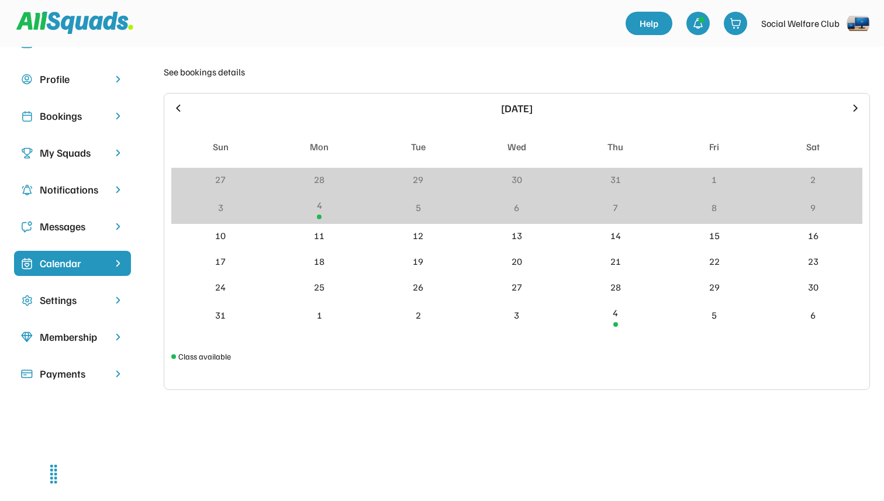
scroll to position [25, 0]
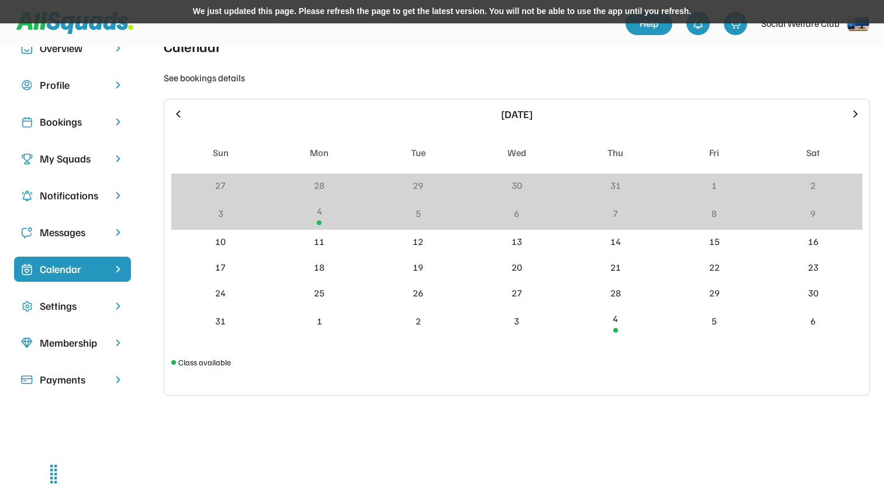
click at [105, 303] on div "Settings" at bounding box center [72, 306] width 65 height 16
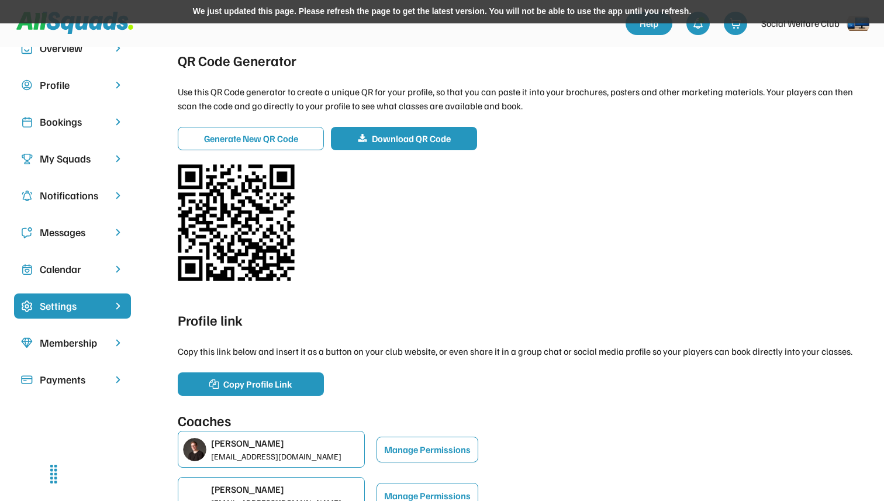
click at [98, 375] on div "Payments" at bounding box center [72, 380] width 65 height 16
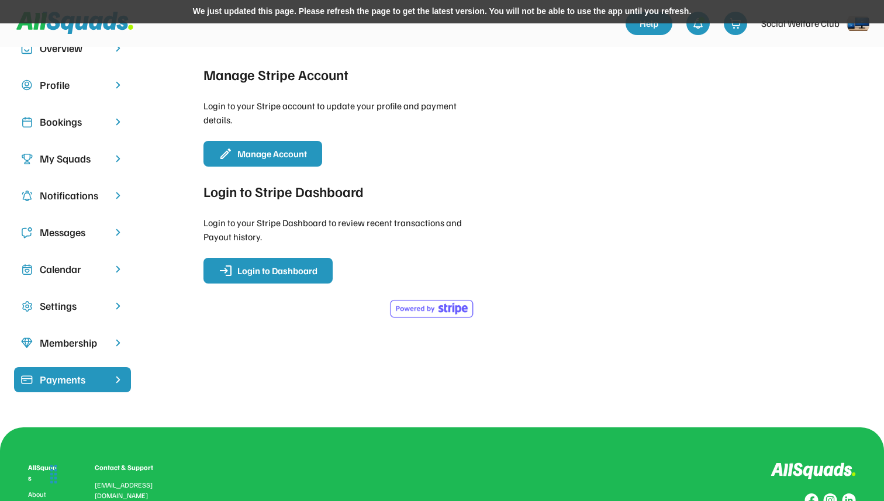
click at [98, 337] on div "Membership" at bounding box center [72, 343] width 65 height 16
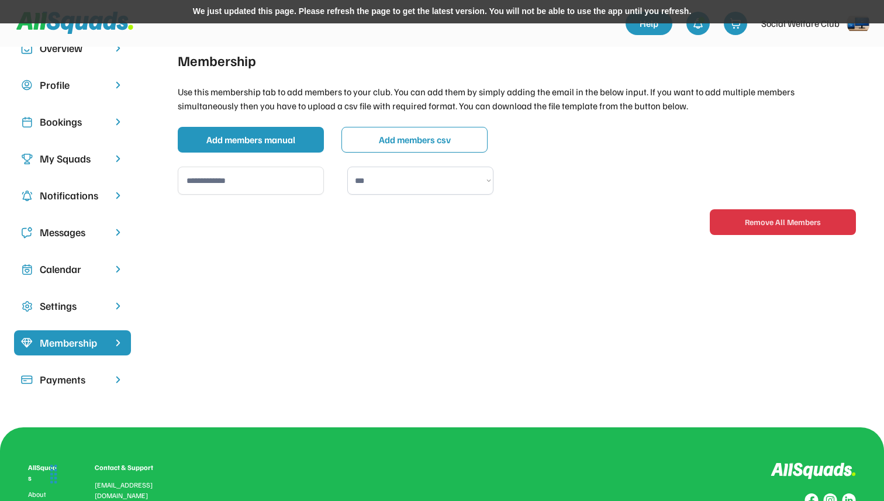
click at [97, 307] on div "Settings" at bounding box center [72, 306] width 65 height 16
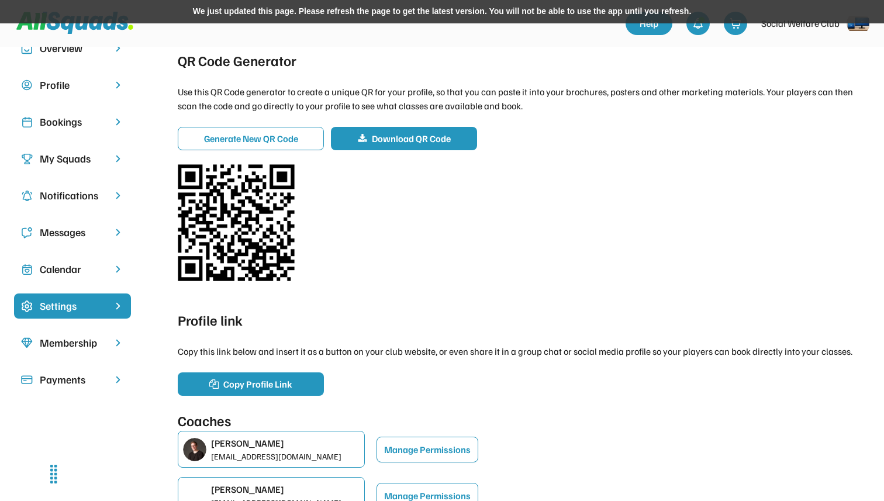
click at [91, 345] on div "Membership" at bounding box center [72, 343] width 65 height 16
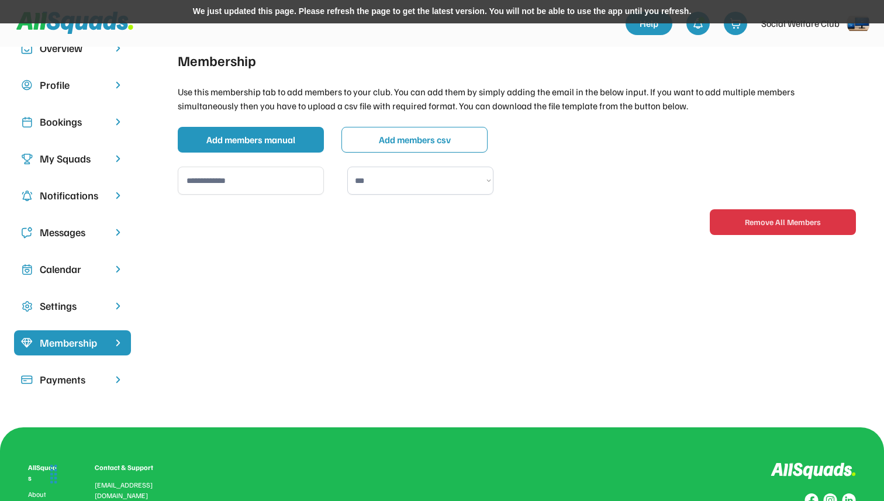
scroll to position [7, 0]
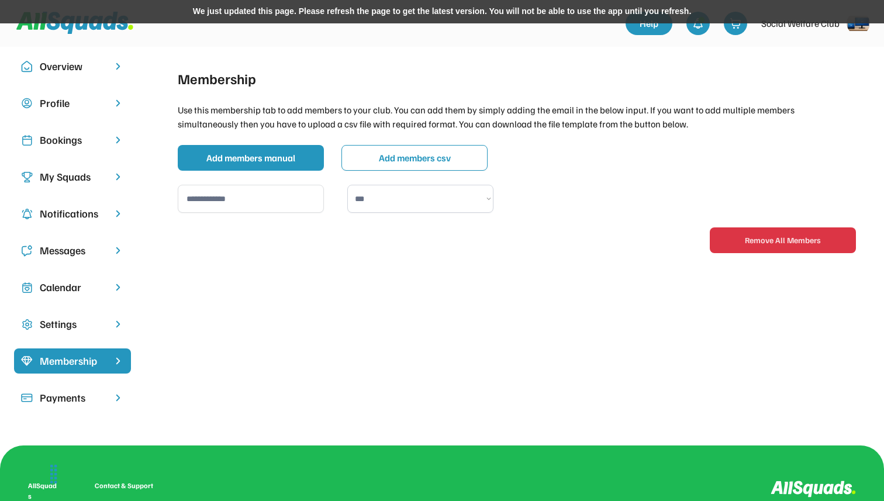
click at [89, 217] on div "Notifications" at bounding box center [72, 214] width 65 height 16
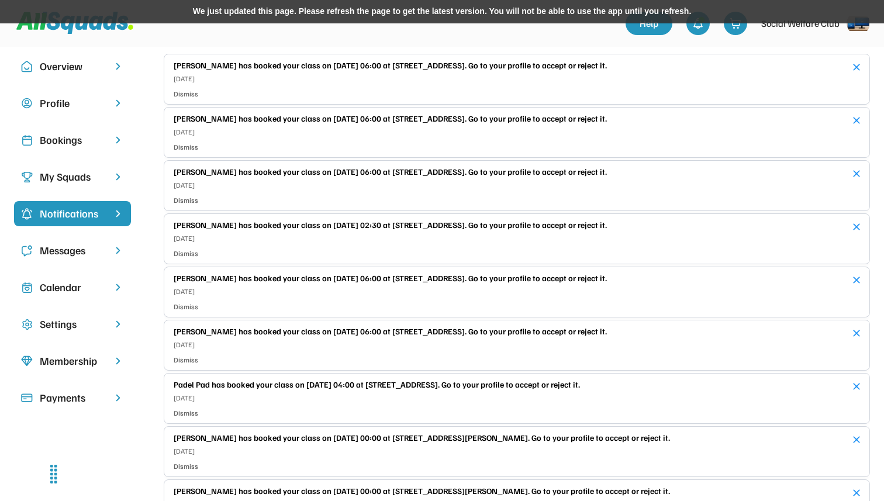
click at [98, 254] on div "Messages" at bounding box center [72, 251] width 65 height 16
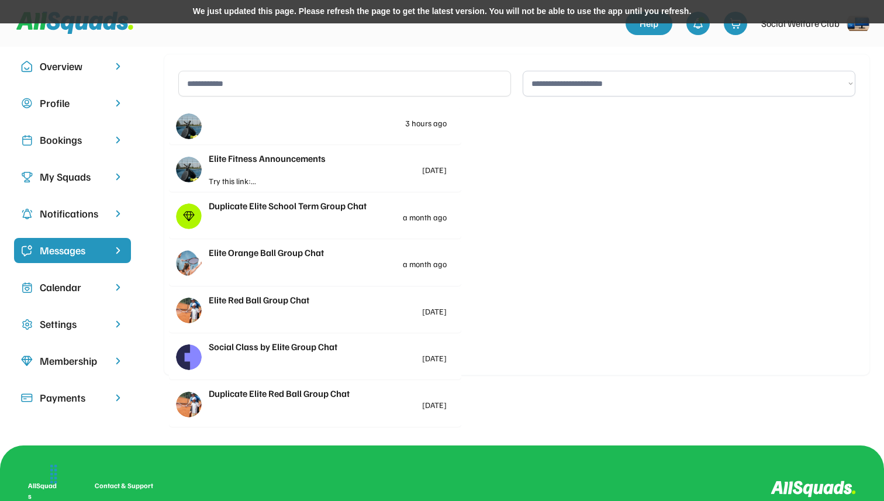
click at [97, 281] on div "Calendar" at bounding box center [72, 287] width 65 height 16
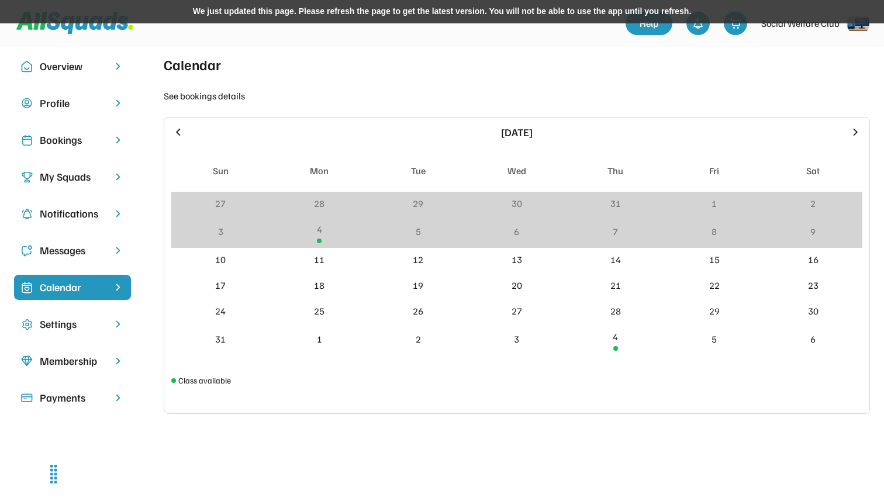
click at [271, 17] on div "We just updated this page. Please refresh the page to get the latest version. Y…" at bounding box center [442, 11] width 884 height 23
click at [350, 14] on div "We just updated this page. Please refresh the page to get the latest version. Y…" at bounding box center [442, 11] width 884 height 23
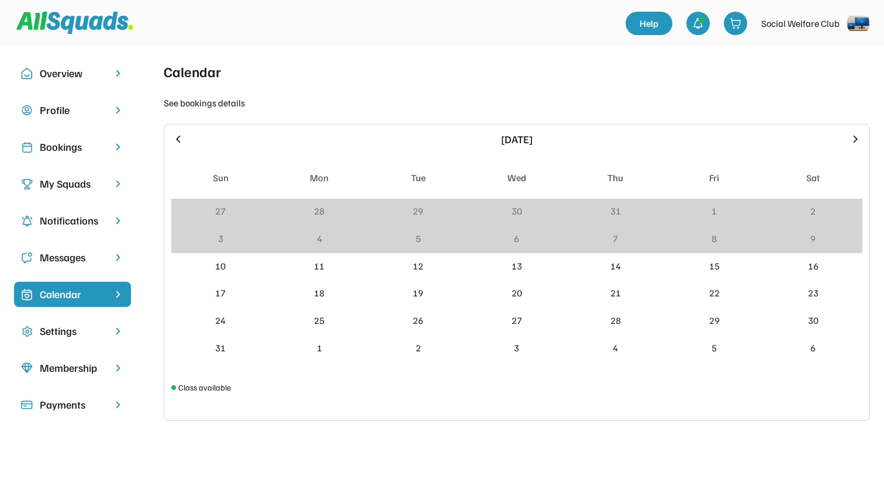
click at [253, 30] on div at bounding box center [320, 23] width 609 height 33
